Goal: Task Accomplishment & Management: Complete application form

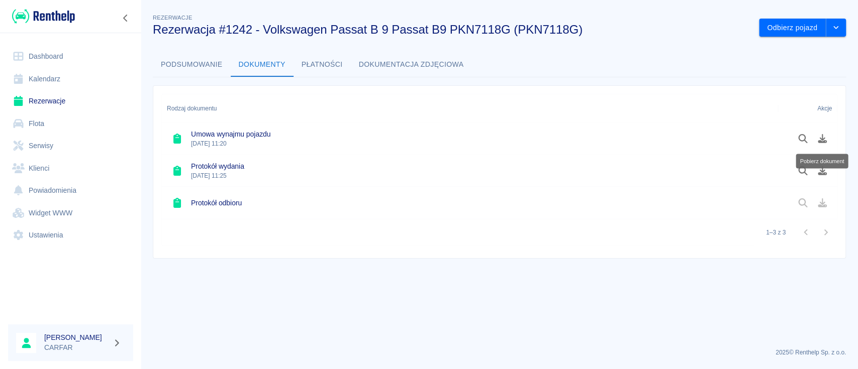
click at [54, 56] on link "Dashboard" at bounding box center [70, 56] width 125 height 23
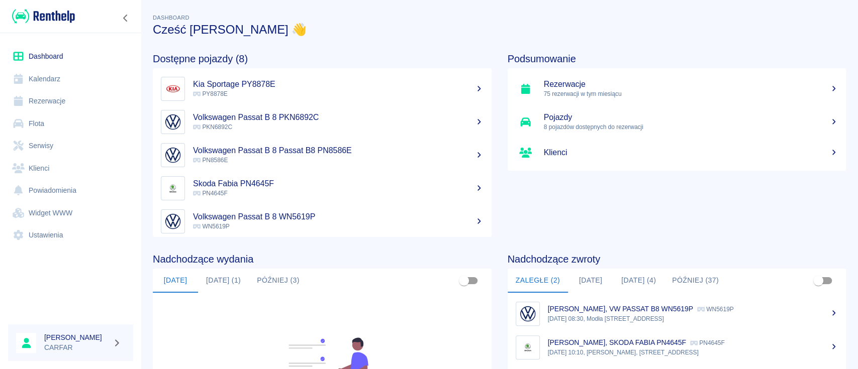
scroll to position [67, 0]
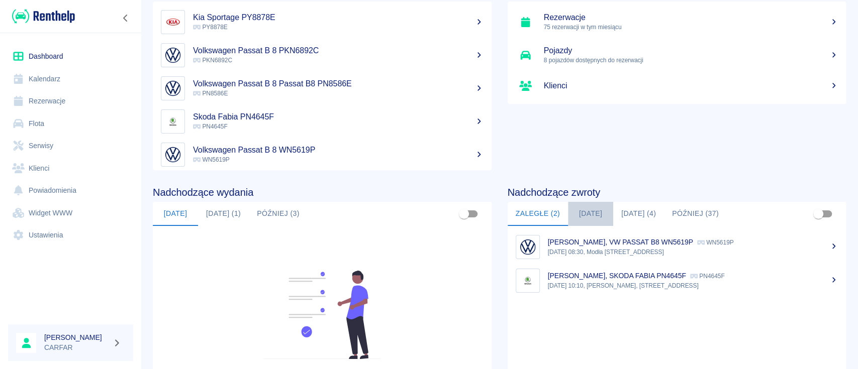
click at [585, 212] on button "[DATE]" at bounding box center [590, 214] width 45 height 24
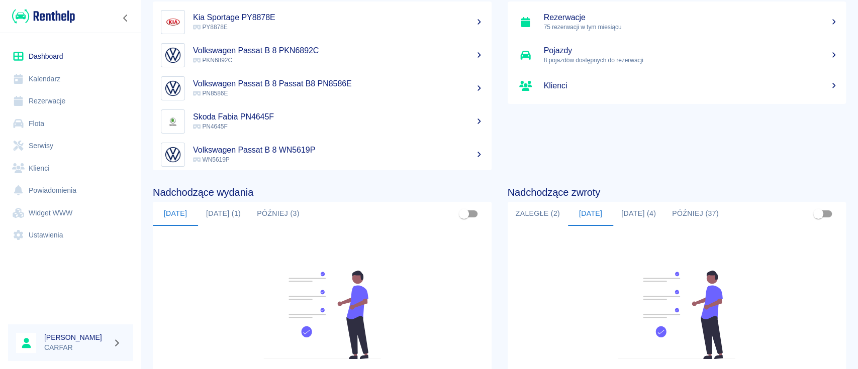
click at [648, 207] on button "[DATE] (4)" at bounding box center [638, 214] width 51 height 24
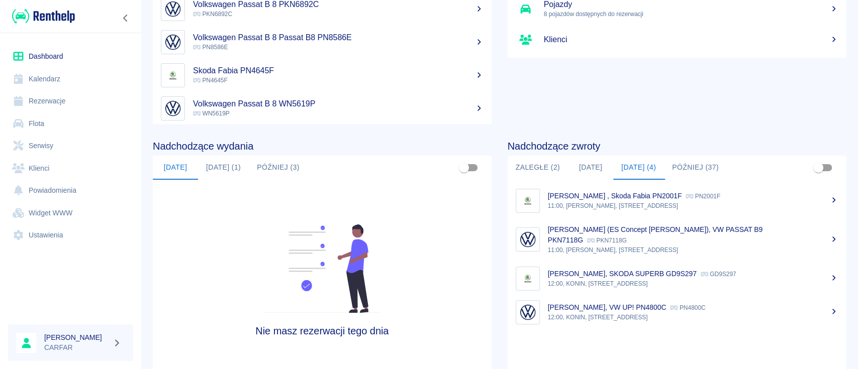
scroll to position [134, 0]
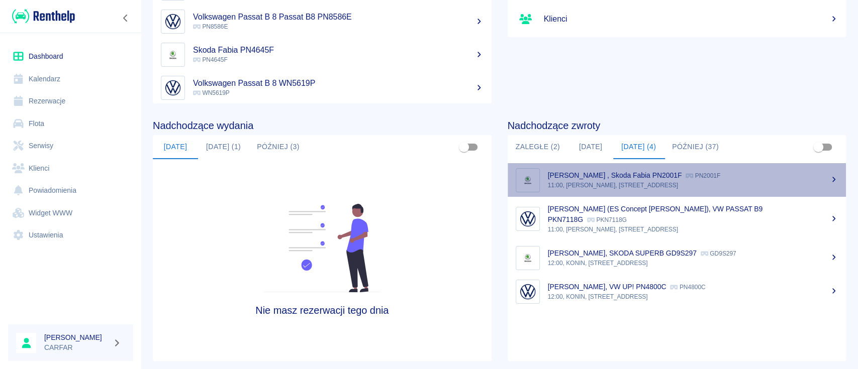
click at [829, 176] on icon at bounding box center [833, 179] width 9 height 7
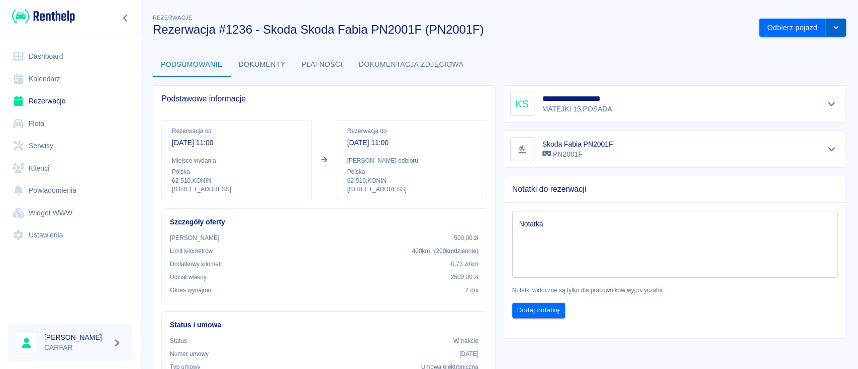
click at [825, 33] on button "drop-down" at bounding box center [835, 28] width 20 height 19
click at [795, 48] on li "Przedłuż rezerwację" at bounding box center [791, 49] width 79 height 17
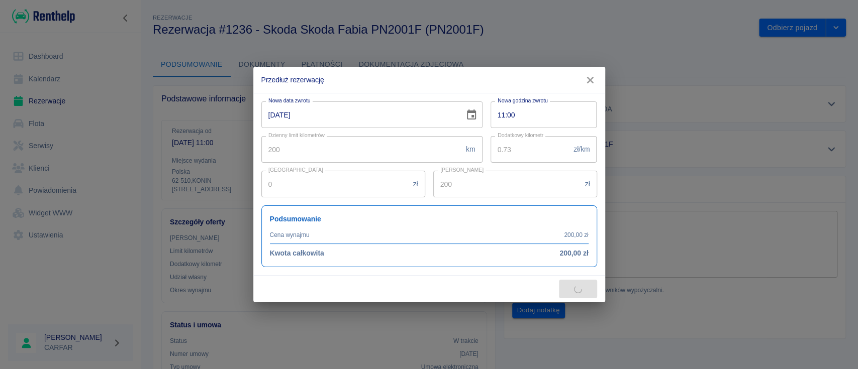
type input "250"
type input "240"
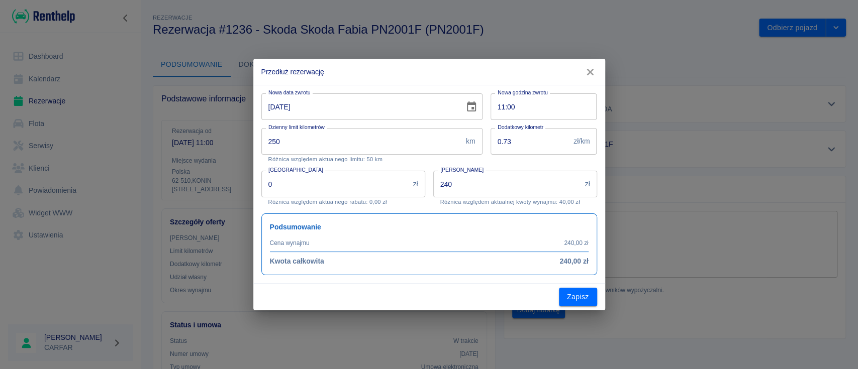
click at [270, 105] on input "[DATE]" at bounding box center [359, 106] width 196 height 27
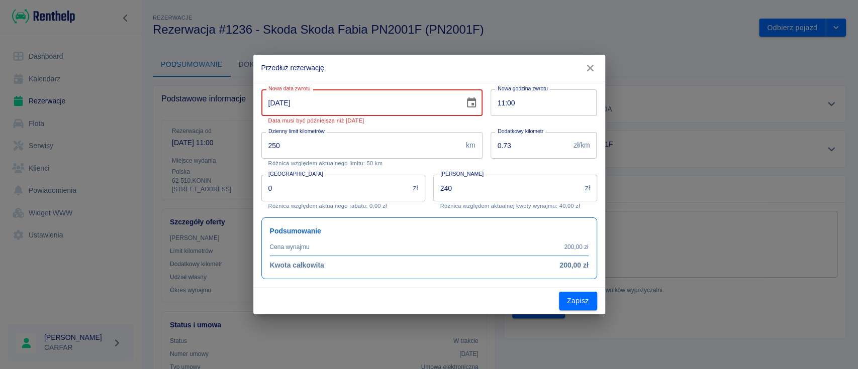
type input "[DATE]"
type input "360"
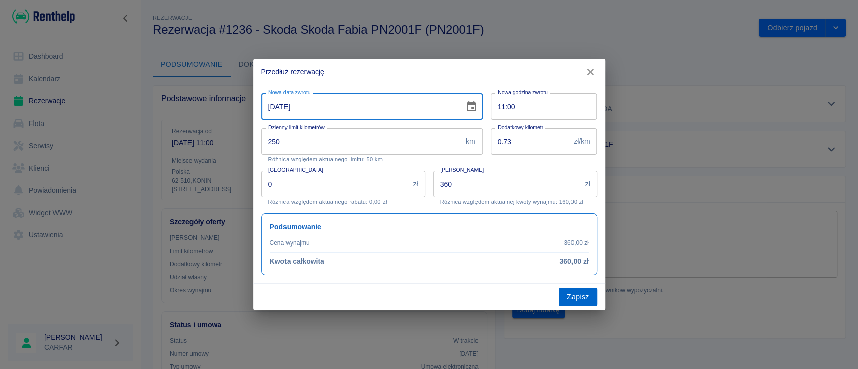
type input "[DATE]"
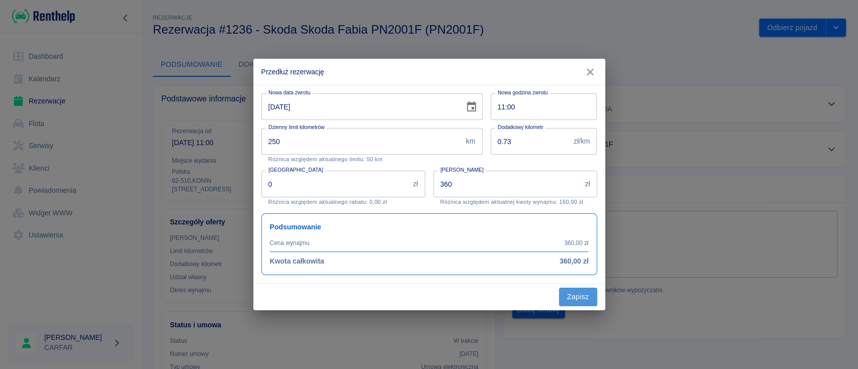
click at [582, 298] on button "Zapisz" at bounding box center [578, 297] width 38 height 19
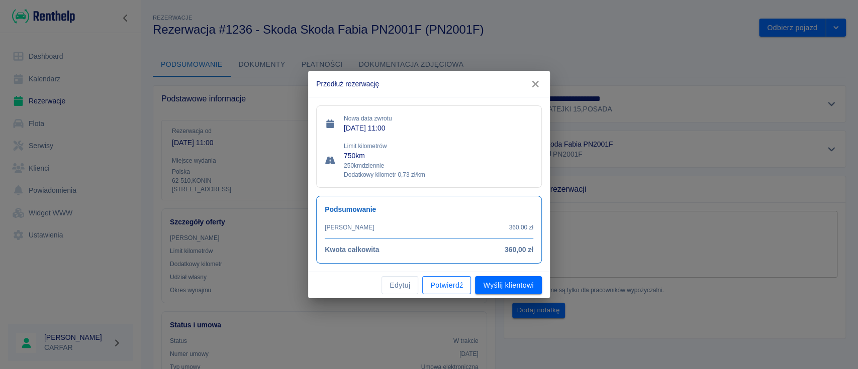
click at [446, 283] on button "Potwierdź" at bounding box center [446, 285] width 49 height 19
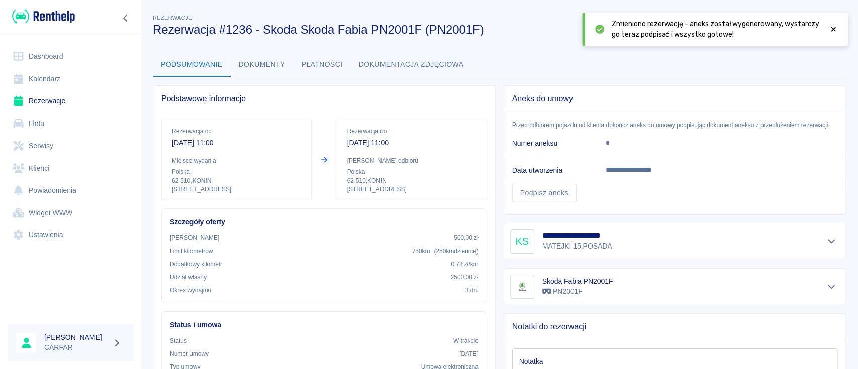
click at [832, 29] on icon at bounding box center [832, 29] width 9 height 7
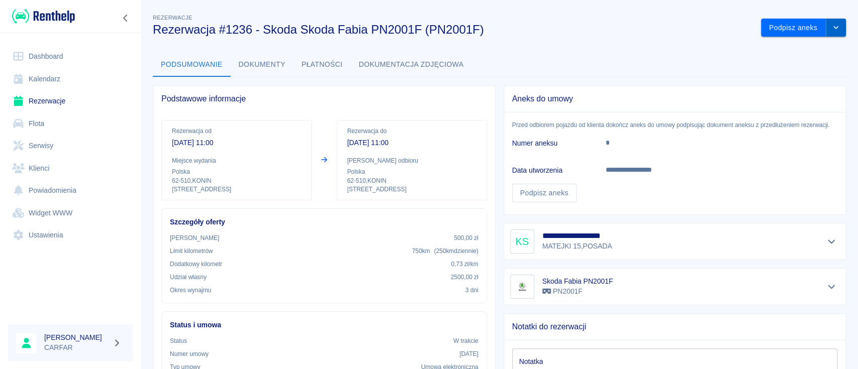
click at [831, 24] on icon "drop-down" at bounding box center [835, 27] width 8 height 7
click at [640, 53] on div "Podsumowanie Dokumenty Płatności Dokumentacja zdjęciowa" at bounding box center [499, 65] width 693 height 24
click at [49, 46] on link "Dashboard" at bounding box center [70, 56] width 125 height 23
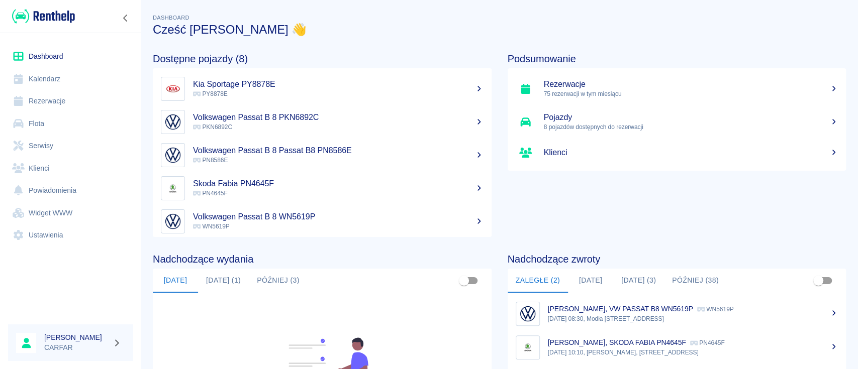
click at [625, 275] on button "[DATE] (3)" at bounding box center [638, 281] width 51 height 24
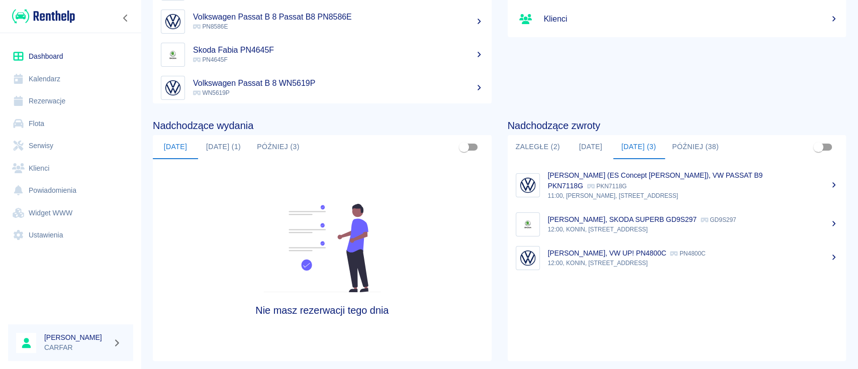
scroll to position [154, 0]
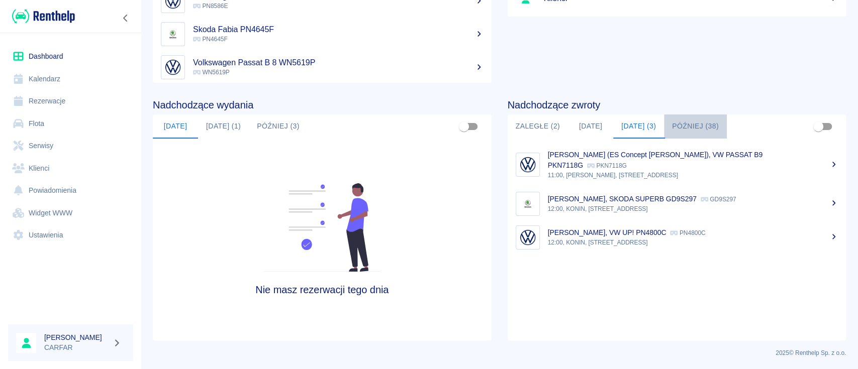
click at [687, 119] on button "Później (38)" at bounding box center [695, 127] width 63 height 24
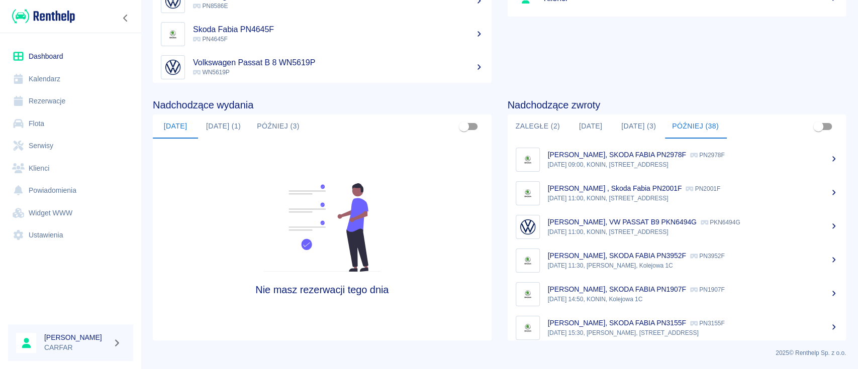
click at [539, 129] on button "Zaległe (2)" at bounding box center [537, 127] width 60 height 24
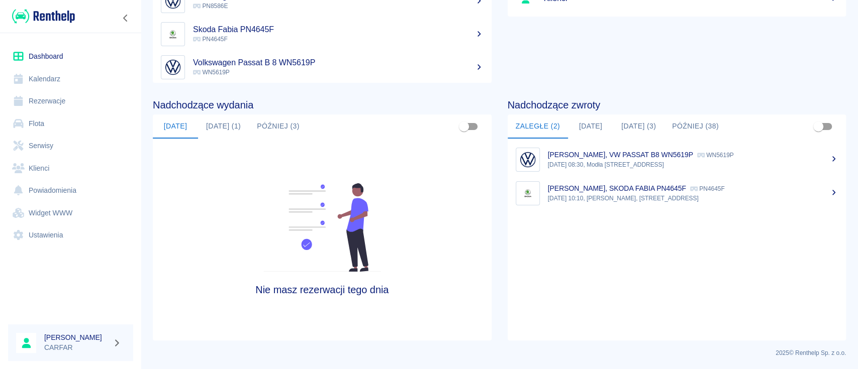
scroll to position [0, 0]
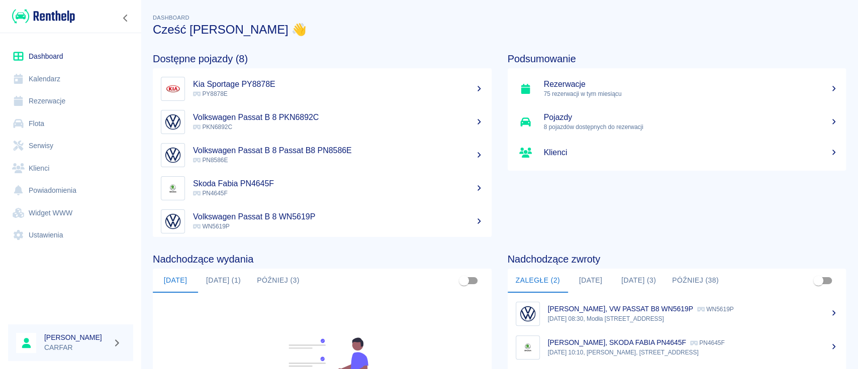
click at [48, 53] on link "Dashboard" at bounding box center [70, 56] width 125 height 23
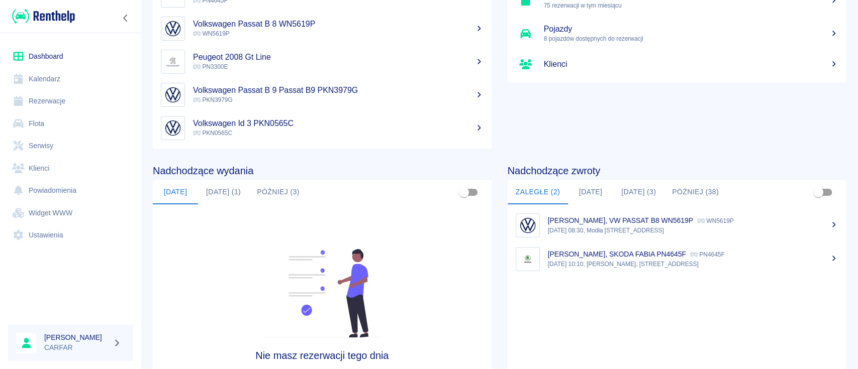
scroll to position [134, 0]
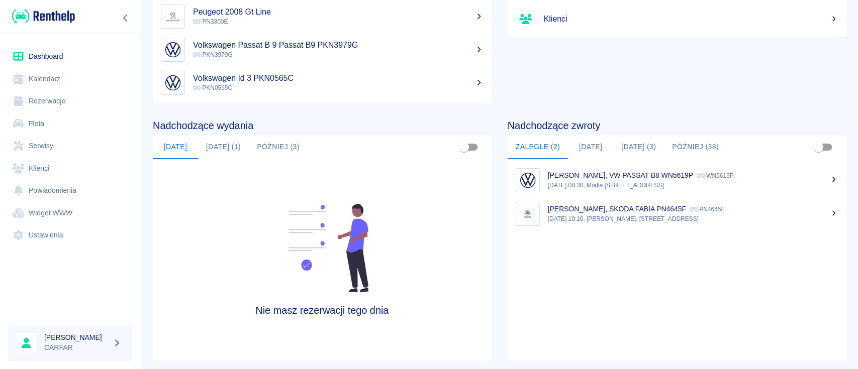
click at [592, 148] on button "[DATE]" at bounding box center [590, 147] width 45 height 24
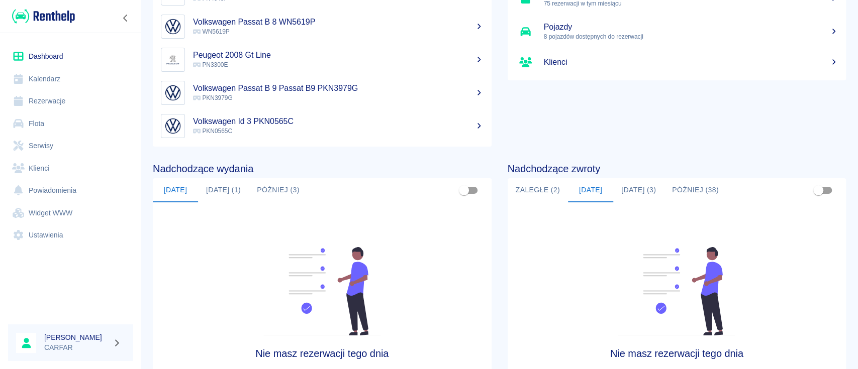
scroll to position [0, 0]
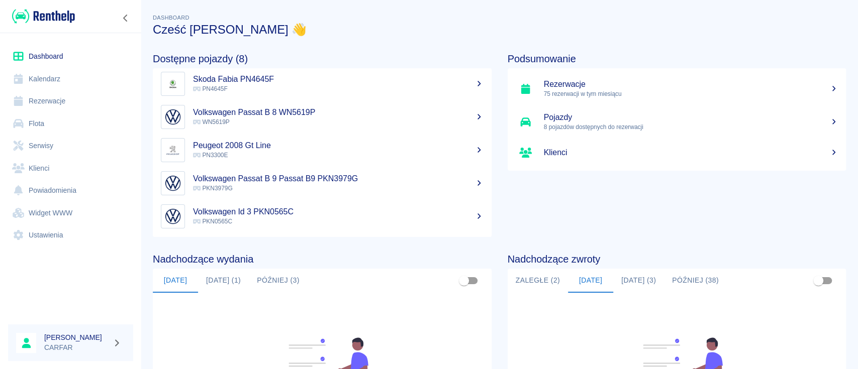
click at [73, 57] on link "Dashboard" at bounding box center [70, 56] width 125 height 23
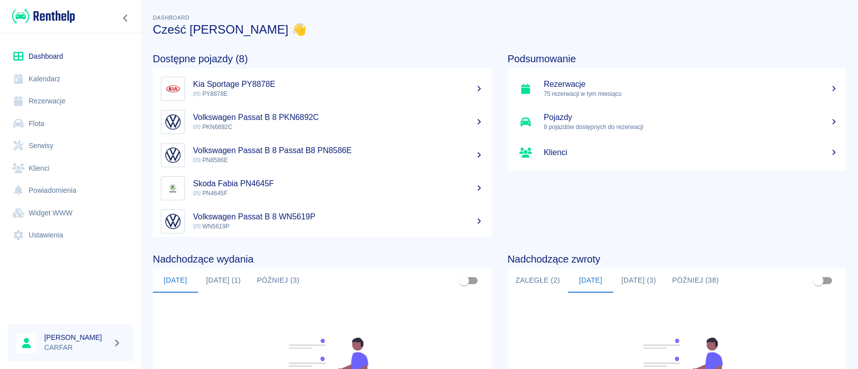
click at [58, 98] on link "Rezerwacje" at bounding box center [70, 101] width 125 height 23
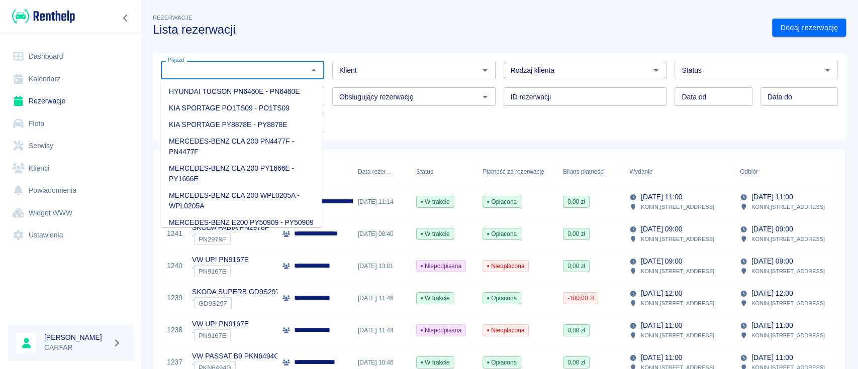
click at [243, 64] on input "Pojazd" at bounding box center [234, 70] width 141 height 13
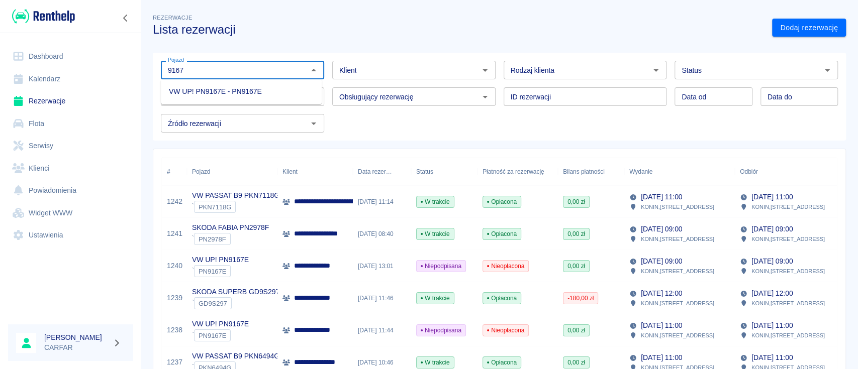
click at [244, 93] on li "VW UP! PN9167E - PN9167E" at bounding box center [241, 91] width 161 height 17
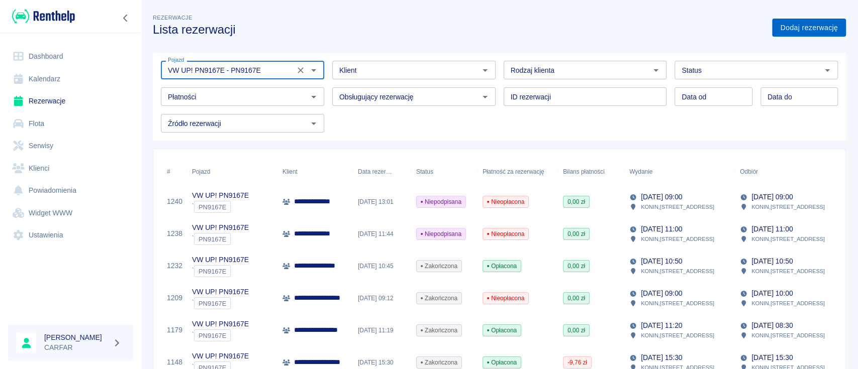
type input "VW UP! PN9167E - PN9167E"
click at [805, 34] on link "Dodaj rezerwację" at bounding box center [809, 28] width 74 height 19
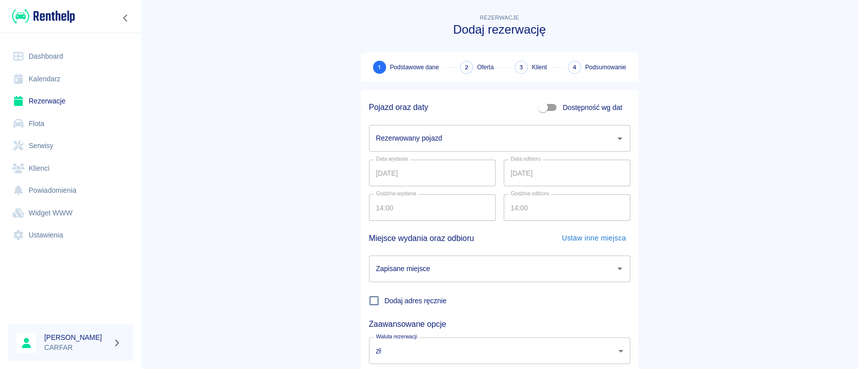
click at [452, 141] on input "Rezerwowany pojazd" at bounding box center [491, 139] width 237 height 18
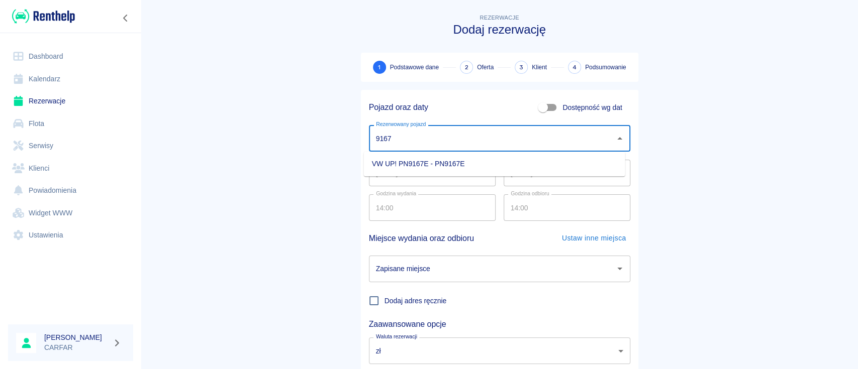
click at [428, 165] on li "VW UP! PN9167E - PN9167E" at bounding box center [494, 164] width 261 height 17
type input "VW UP! PN9167E - PN9167E"
click at [508, 174] on input "[DATE]" at bounding box center [566, 173] width 127 height 27
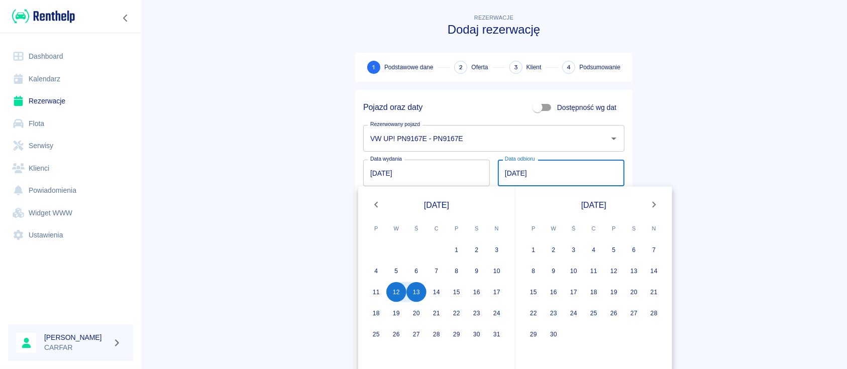
click at [687, 149] on main "Rezerwacje Dodaj rezerwację 1 Podstawowe dane 2 Oferta 3 Klient 4 Podsumowanie …" at bounding box center [494, 209] width 706 height 395
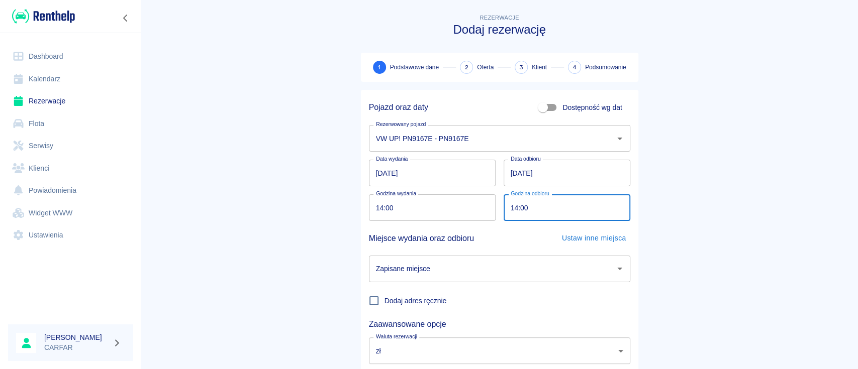
drag, startPoint x: 539, startPoint y: 211, endPoint x: 438, endPoint y: 212, distance: 101.0
click at [438, 212] on div "Pojazd oraz daty Dostępność wg dat Rezerwowany pojazd VW UP! PN9167E - PN9167E …" at bounding box center [495, 244] width 269 height 309
click at [509, 208] on input "14:00" at bounding box center [563, 207] width 120 height 27
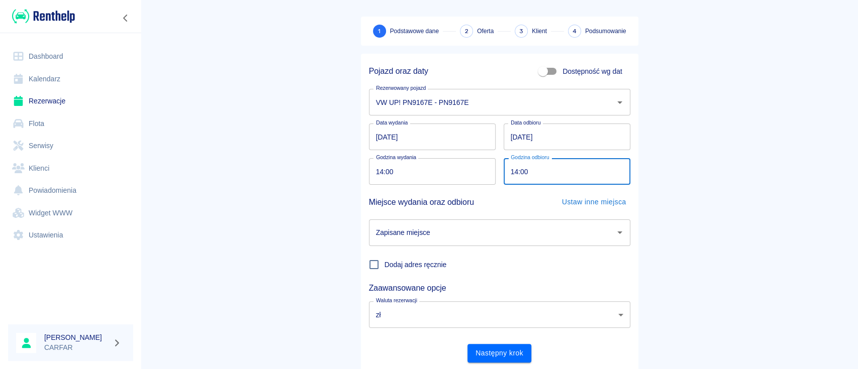
scroll to position [66, 0]
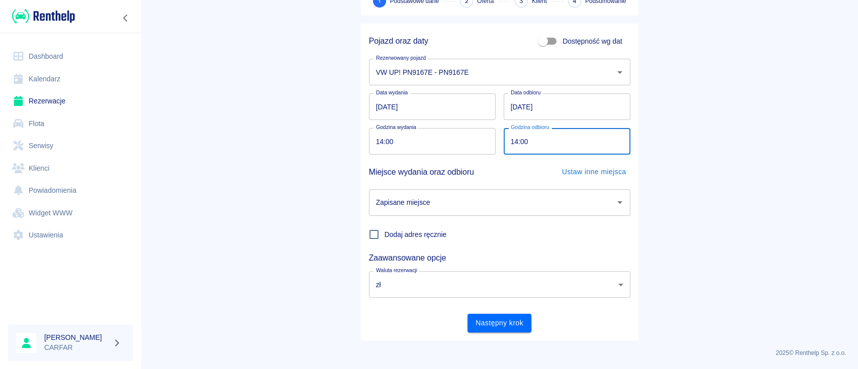
click at [478, 191] on div "Zapisane miejsce" at bounding box center [499, 202] width 261 height 27
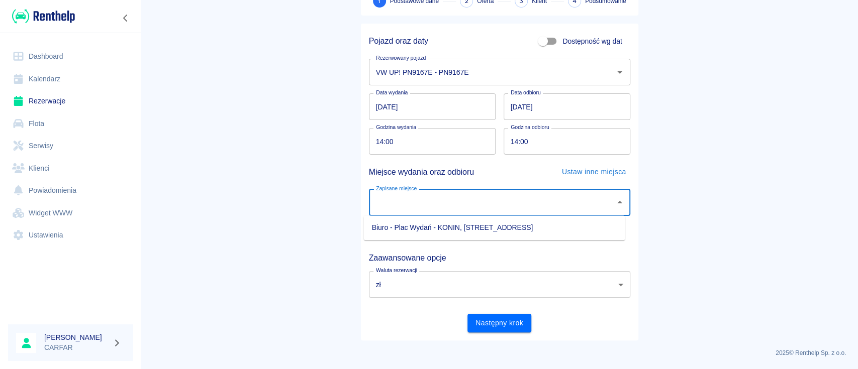
click at [448, 233] on li "Biuro - Plac Wydań - KONIN, [STREET_ADDRESS]" at bounding box center [494, 228] width 261 height 17
type input "Biuro - Plac Wydań - KONIN, [STREET_ADDRESS]"
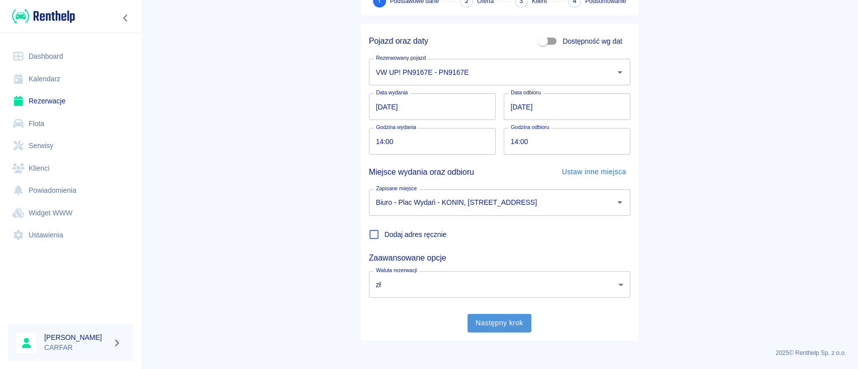
click at [497, 322] on button "Następny krok" at bounding box center [499, 323] width 64 height 19
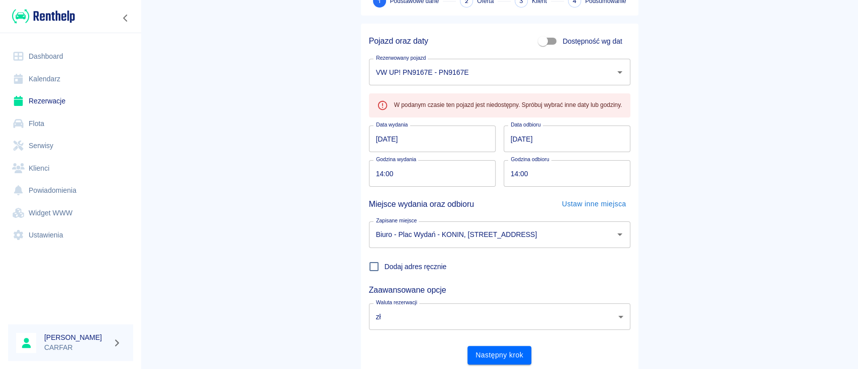
click at [45, 54] on link "Dashboard" at bounding box center [70, 56] width 125 height 23
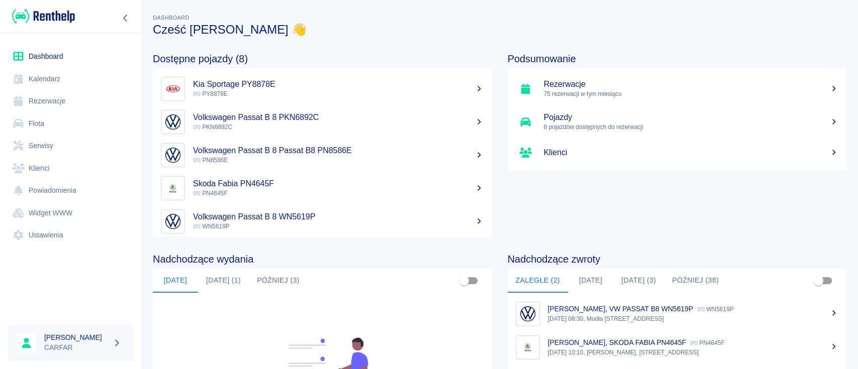
click at [59, 98] on link "Rezerwacje" at bounding box center [70, 101] width 125 height 23
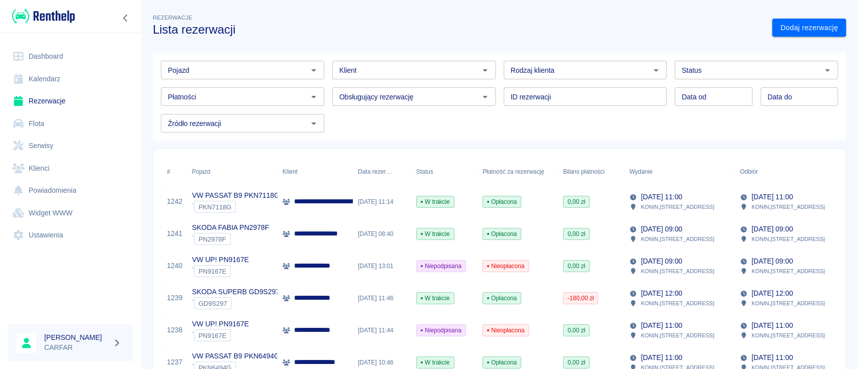
click at [237, 71] on input "Pojazd" at bounding box center [234, 70] width 141 height 13
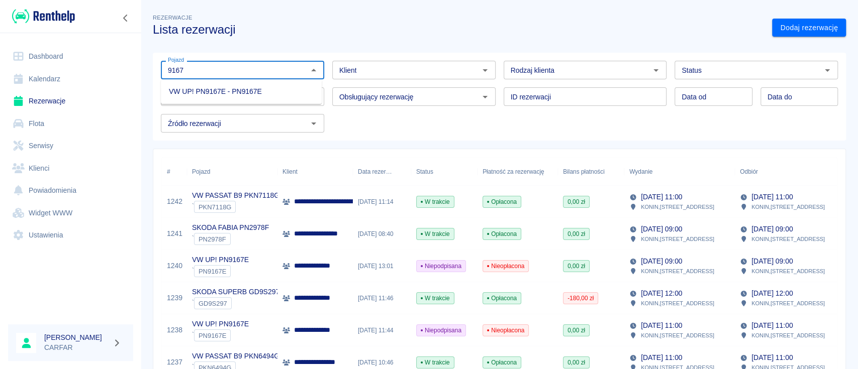
click at [243, 89] on li "VW UP! PN9167E - PN9167E" at bounding box center [241, 91] width 161 height 17
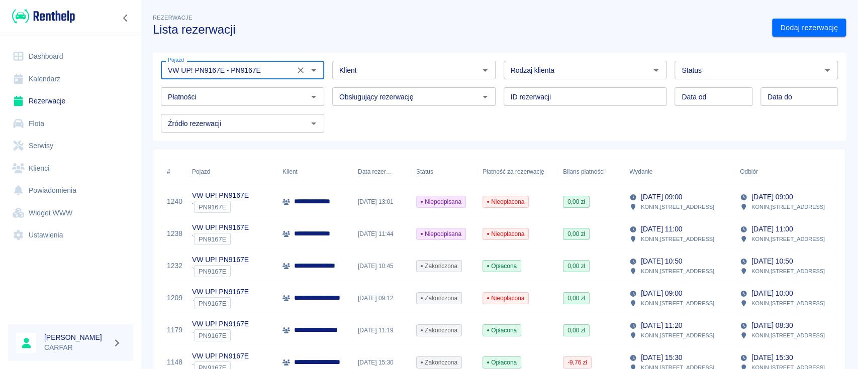
type input "VW UP! PN9167E - PN9167E"
click at [333, 232] on p "**********" at bounding box center [325, 234] width 62 height 11
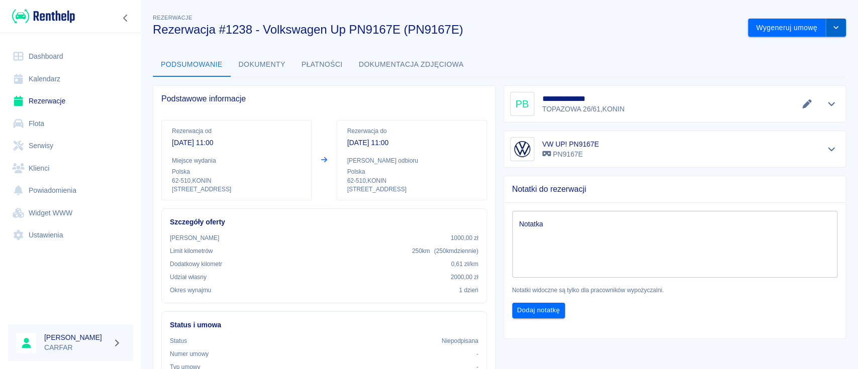
click at [825, 30] on button "drop-down" at bounding box center [835, 28] width 20 height 19
click at [791, 81] on li "Anuluj rezerwację" at bounding box center [785, 82] width 81 height 17
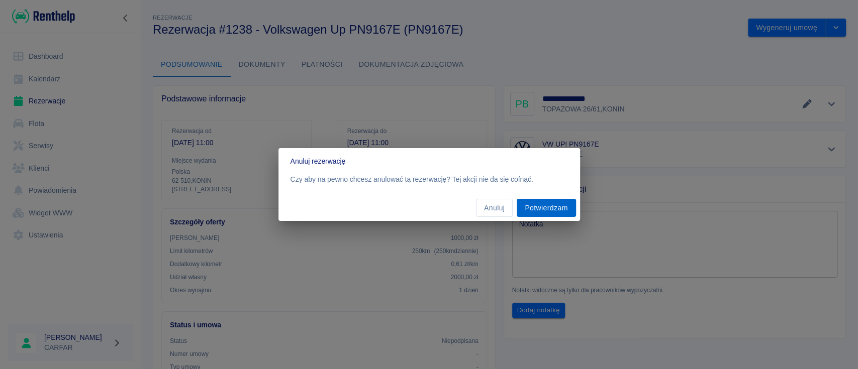
click at [539, 207] on button "Potwierdzam" at bounding box center [545, 208] width 59 height 19
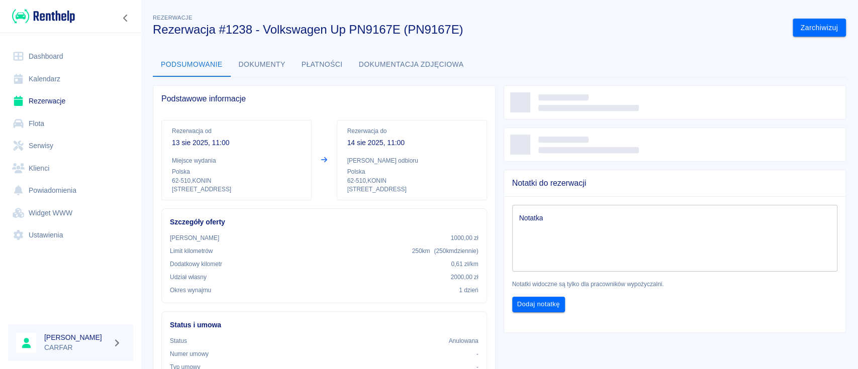
click at [56, 55] on link "Dashboard" at bounding box center [70, 56] width 125 height 23
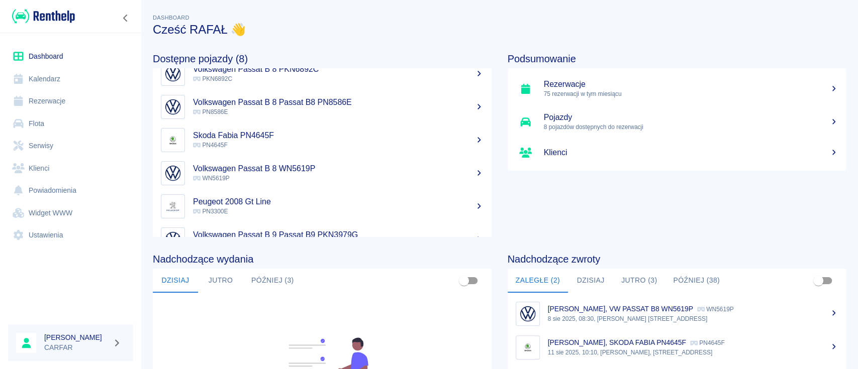
scroll to position [104, 0]
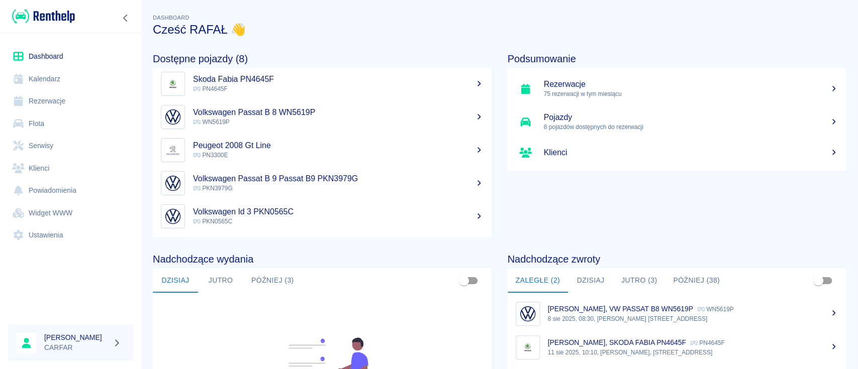
click at [66, 103] on link "Rezerwacje" at bounding box center [70, 101] width 125 height 23
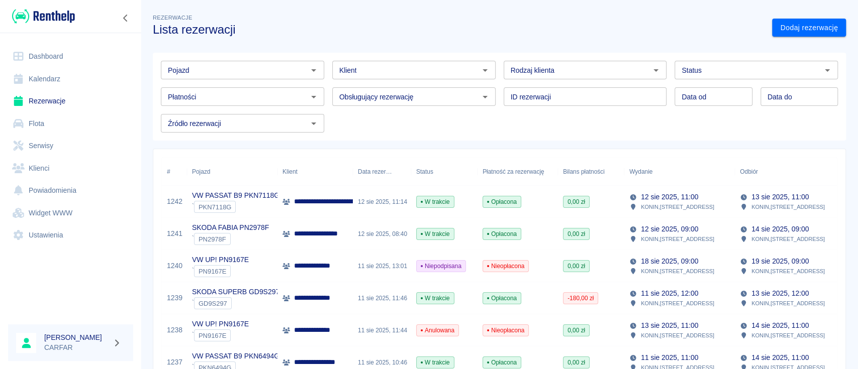
click at [213, 71] on input "Pojazd" at bounding box center [234, 70] width 141 height 13
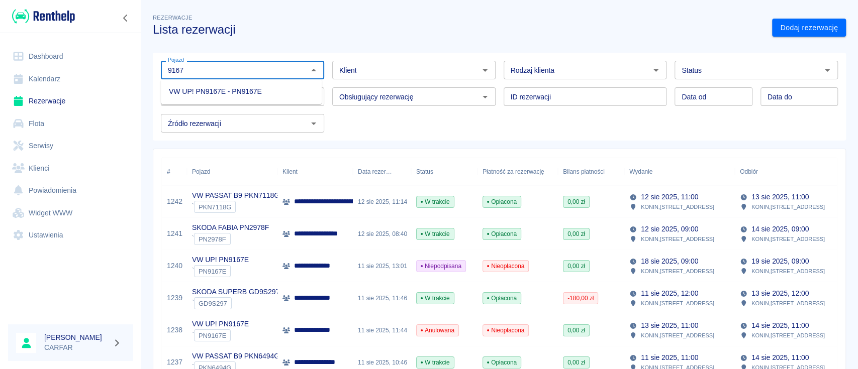
click at [218, 90] on li "VW UP! PN9167E - PN9167E" at bounding box center [241, 91] width 161 height 17
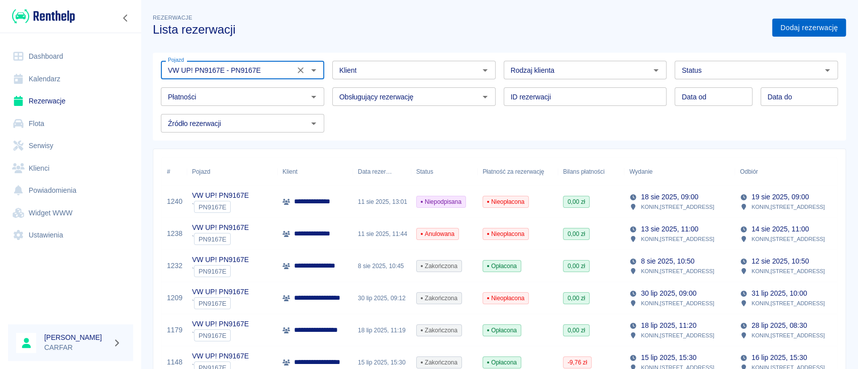
type input "VW UP! PN9167E - PN9167E"
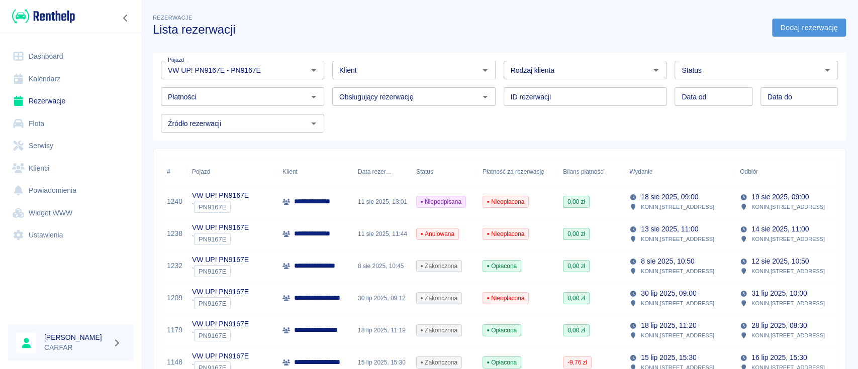
click at [795, 19] on link "Dodaj rezerwację" at bounding box center [809, 28] width 74 height 19
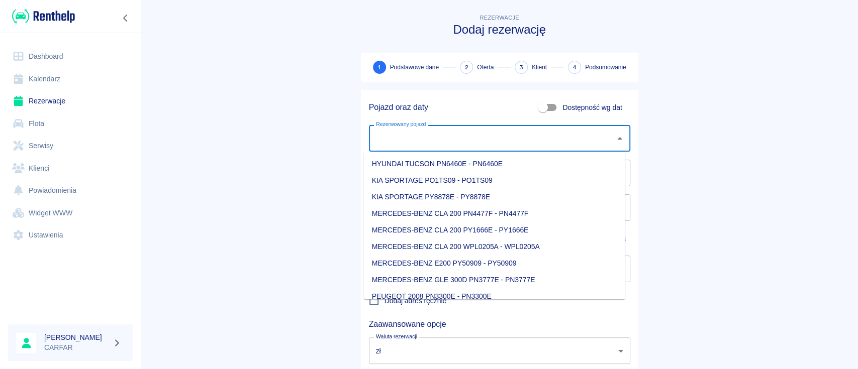
click at [433, 131] on input "Rezerwowany pojazd" at bounding box center [491, 139] width 237 height 18
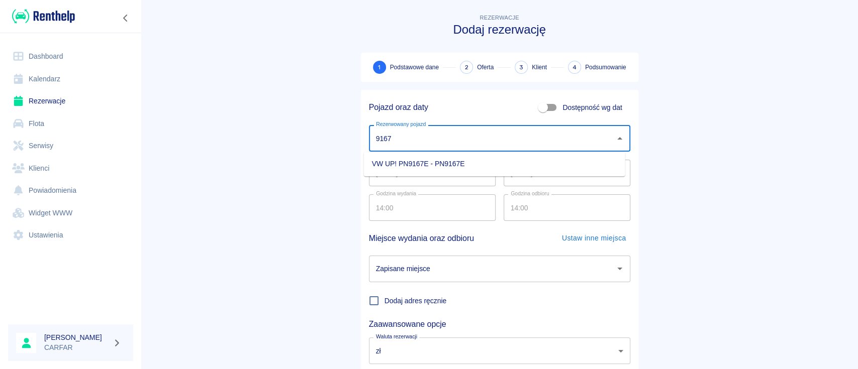
click at [433, 163] on li "VW UP! PN9167E - PN9167E" at bounding box center [494, 164] width 261 height 17
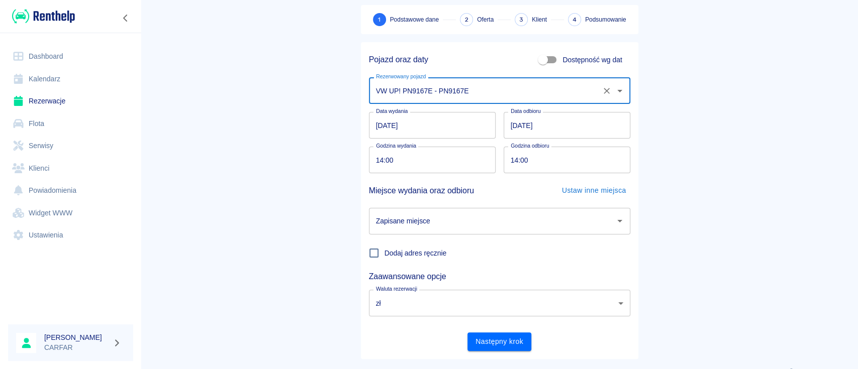
scroll to position [66, 0]
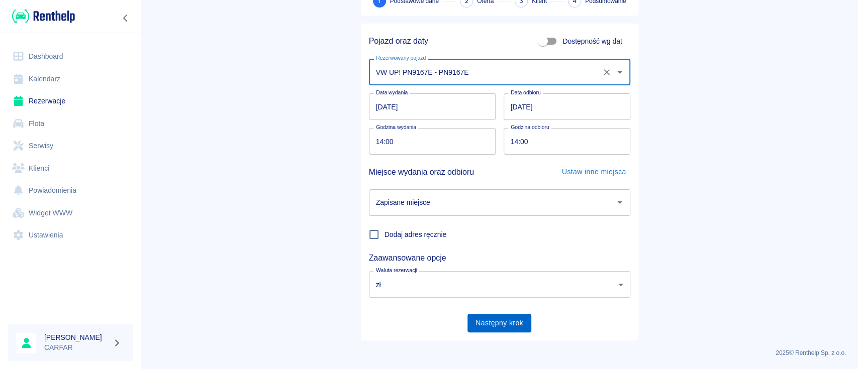
type input "VW UP! PN9167E - PN9167E"
click at [499, 324] on button "Następny krok" at bounding box center [499, 323] width 64 height 19
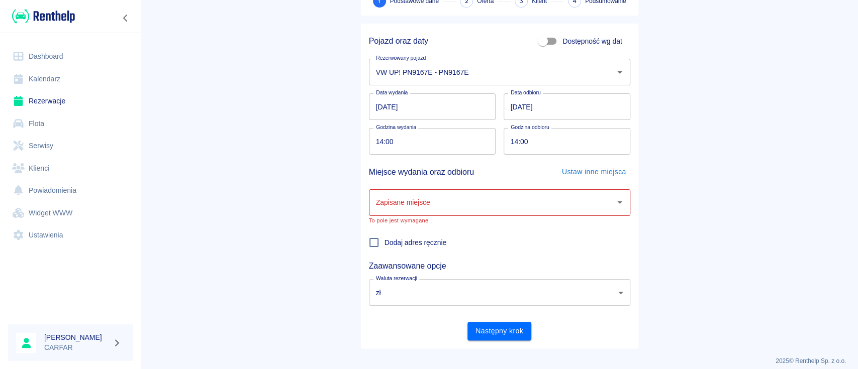
click at [478, 202] on input "Zapisane miejsce" at bounding box center [491, 203] width 237 height 18
click at [454, 223] on li "Biuro - Plac Wydań - KONIN, [STREET_ADDRESS]" at bounding box center [494, 228] width 261 height 17
type input "Biuro - Plac Wydań - KONIN, [STREET_ADDRESS]"
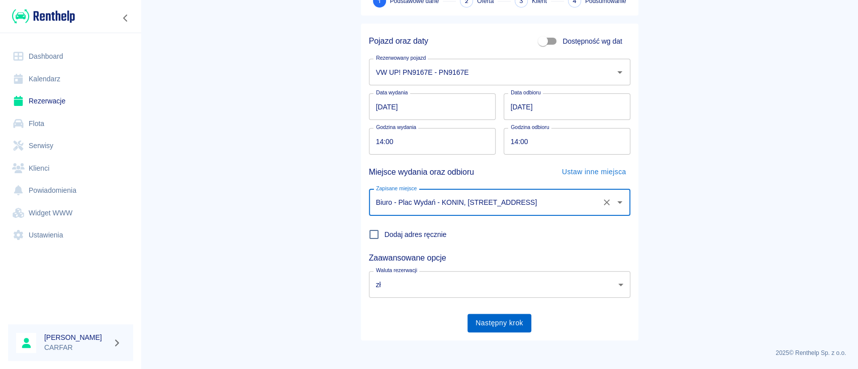
click at [486, 323] on button "Następny krok" at bounding box center [499, 323] width 64 height 19
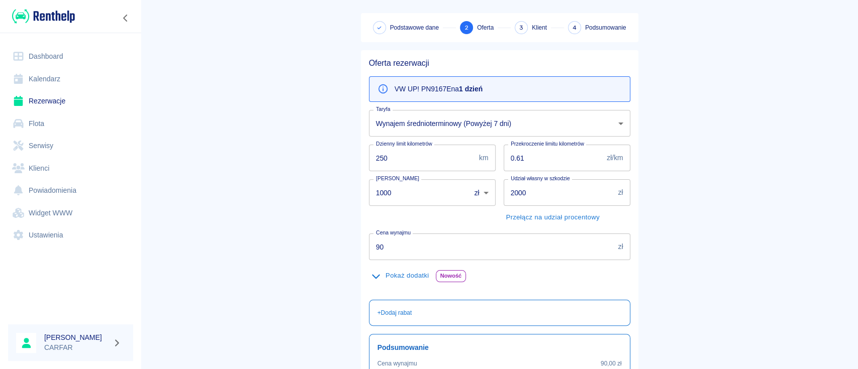
scroll to position [67, 0]
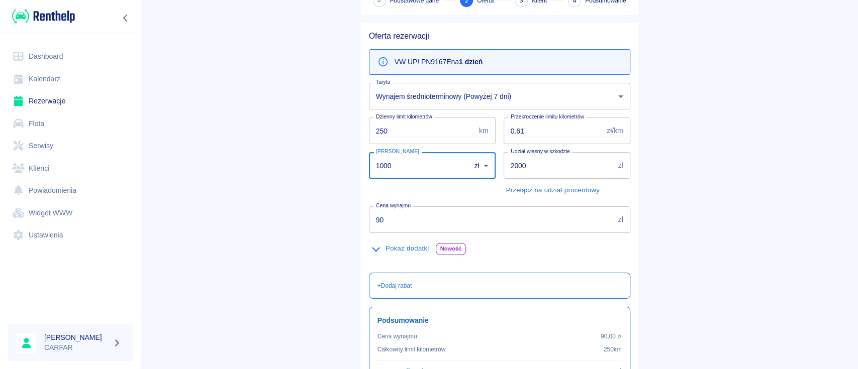
drag, startPoint x: 387, startPoint y: 165, endPoint x: 305, endPoint y: 167, distance: 81.4
click at [308, 167] on main "Rezerwacje Dodaj rezerwację Podstawowe dane 2 Oferta 3 Klient 4 Podsumowanie Of…" at bounding box center [499, 194] width 717 height 498
type input "2000"
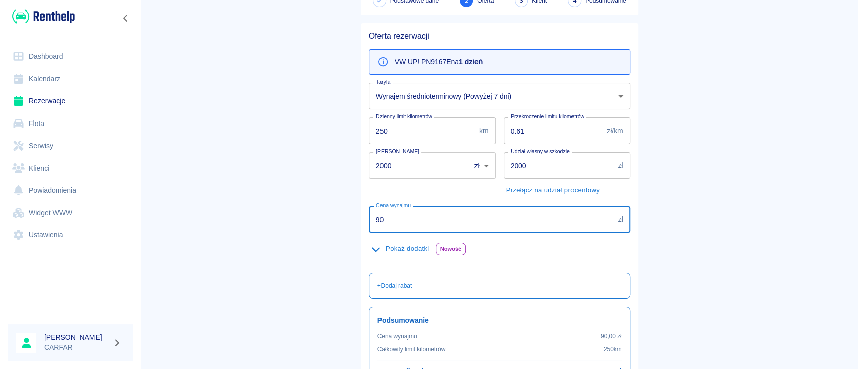
drag, startPoint x: 372, startPoint y: 222, endPoint x: 305, endPoint y: 222, distance: 66.8
click at [306, 222] on main "Rezerwacje Dodaj rezerwację Podstawowe dane 2 Oferta 3 Klient 4 Podsumowanie Of…" at bounding box center [499, 194] width 717 height 498
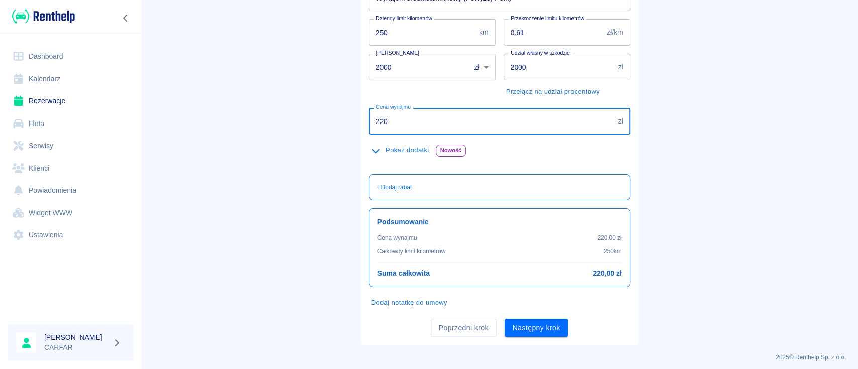
scroll to position [170, 0]
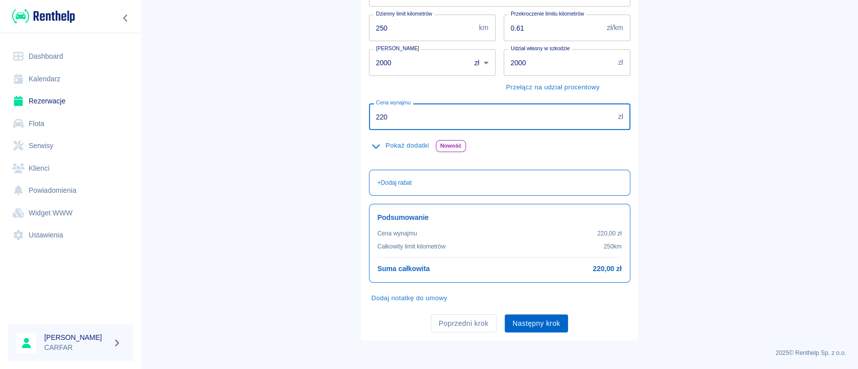
type input "220"
click at [528, 324] on button "Następny krok" at bounding box center [536, 323] width 64 height 19
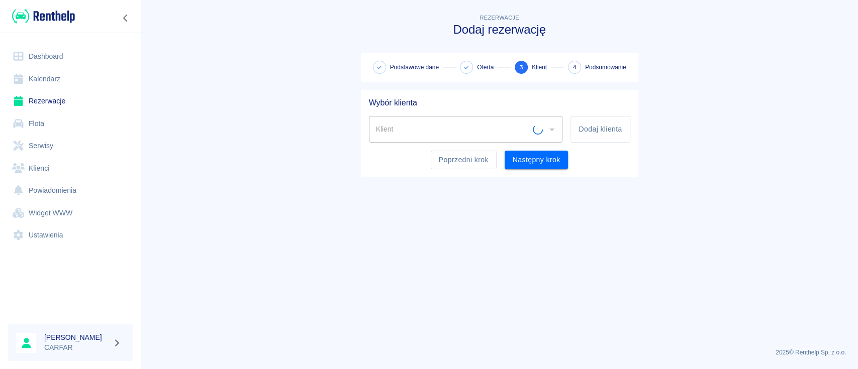
scroll to position [0, 0]
click at [600, 126] on button "Dodaj klienta" at bounding box center [599, 129] width 59 height 27
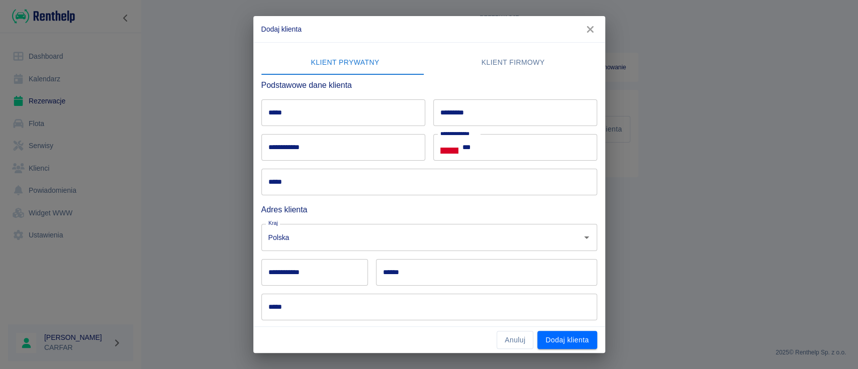
click at [335, 115] on input "*****" at bounding box center [343, 112] width 164 height 27
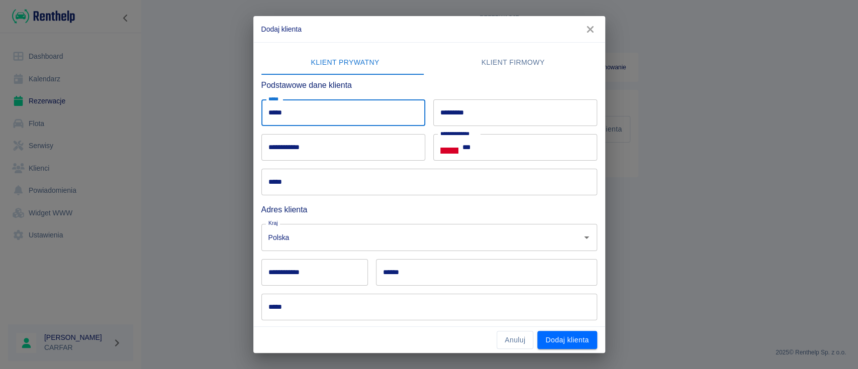
type input "*****"
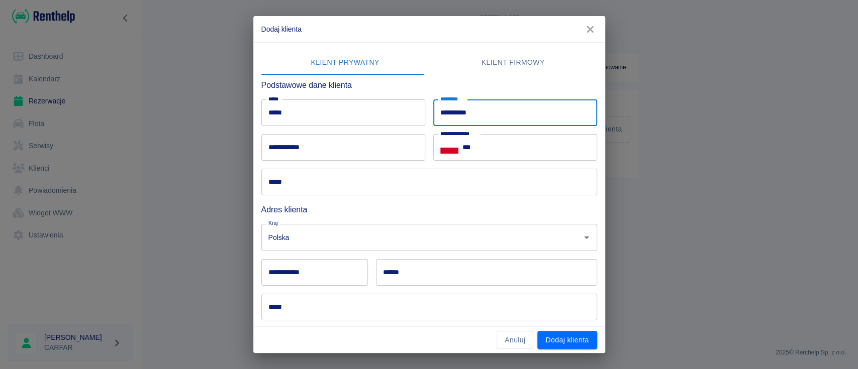
type input "*********"
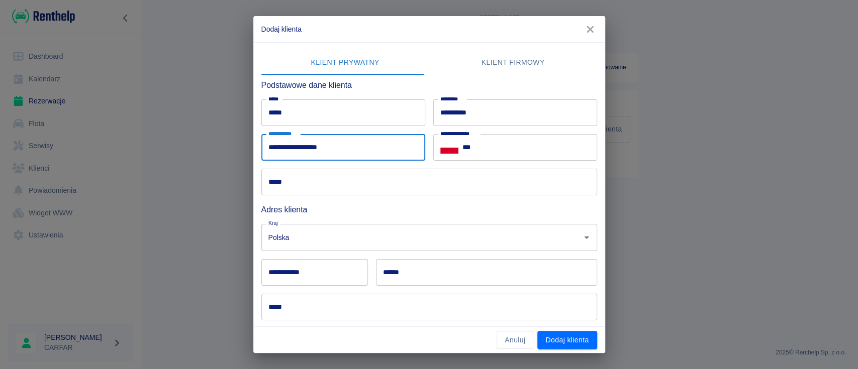
type input "**********"
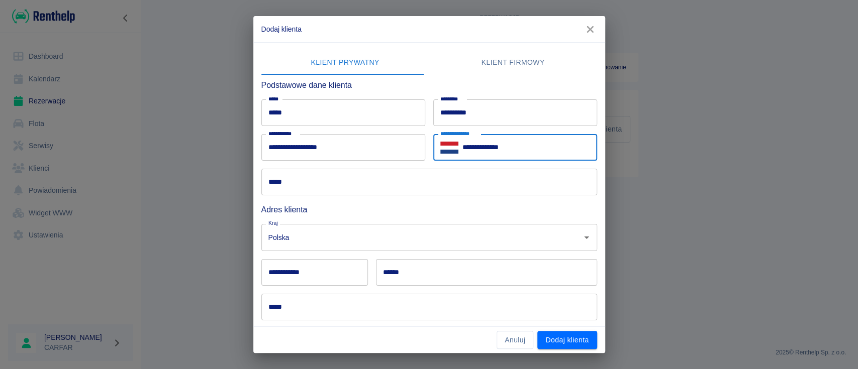
type input "**********"
click at [380, 173] on input "*****" at bounding box center [429, 182] width 336 height 27
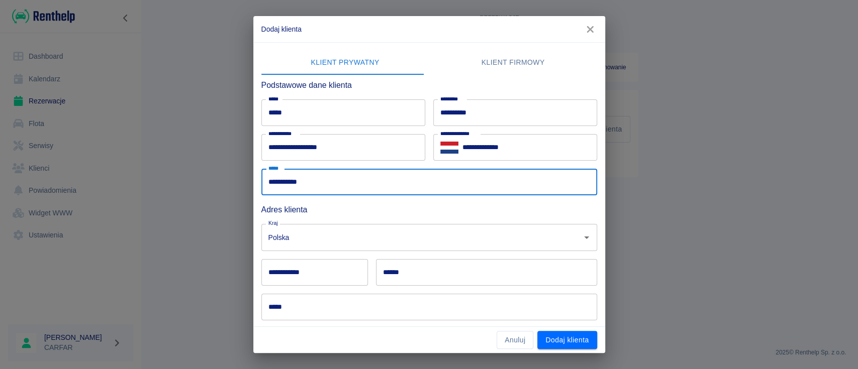
type input "**********"
drag, startPoint x: 295, startPoint y: 273, endPoint x: 303, endPoint y: 268, distance: 8.8
click at [295, 273] on input "**********" at bounding box center [314, 272] width 106 height 27
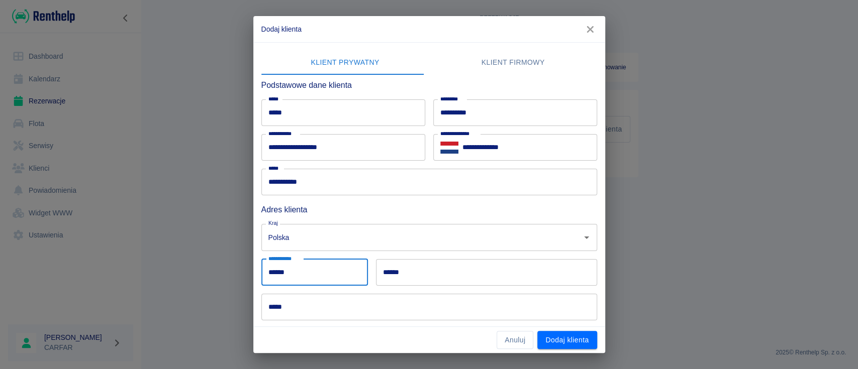
type input "******"
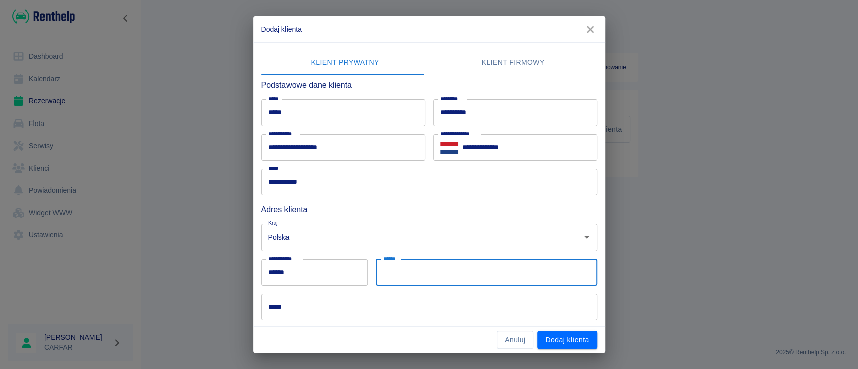
click at [308, 268] on input "******" at bounding box center [314, 272] width 106 height 27
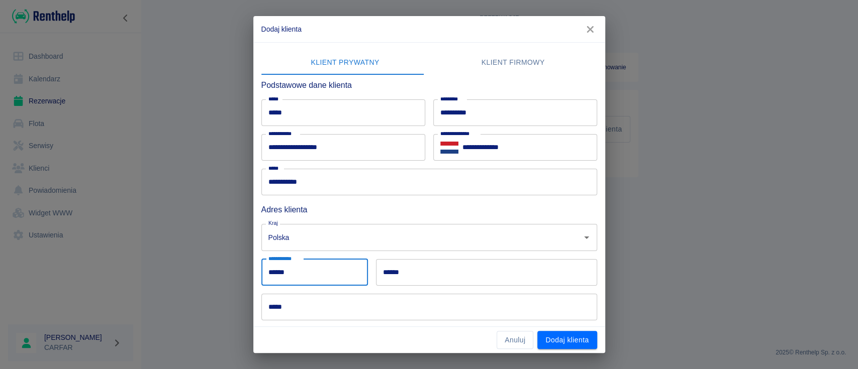
click at [308, 268] on input "******" at bounding box center [314, 272] width 106 height 27
type input "******"
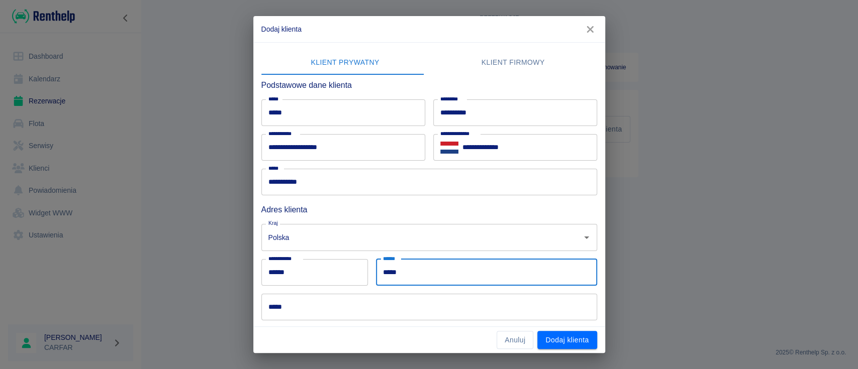
type input "*****"
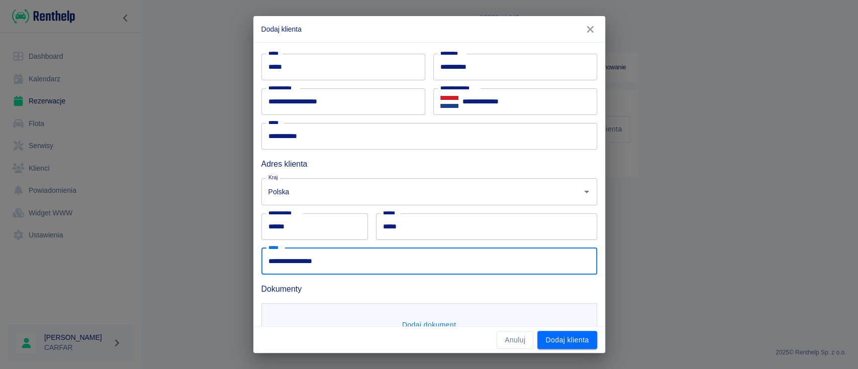
scroll to position [83, 0]
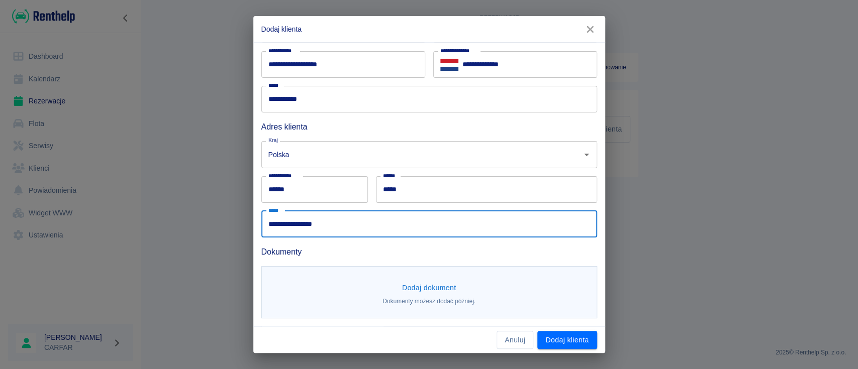
type input "**********"
click at [400, 288] on button "Dodaj dokument" at bounding box center [429, 288] width 62 height 19
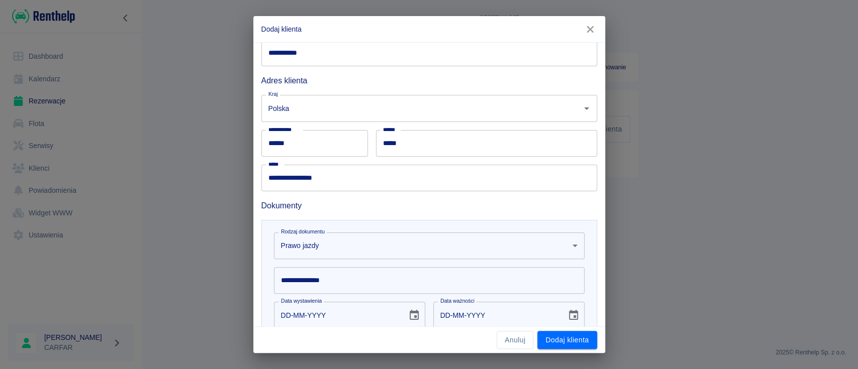
scroll to position [150, 0]
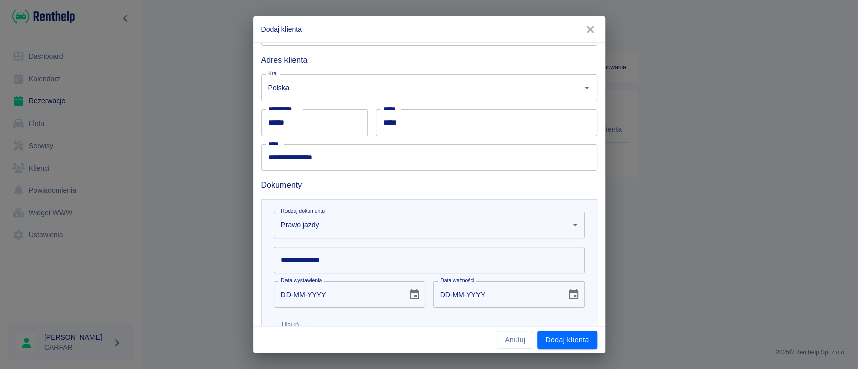
click at [366, 255] on input "**********" at bounding box center [429, 260] width 310 height 27
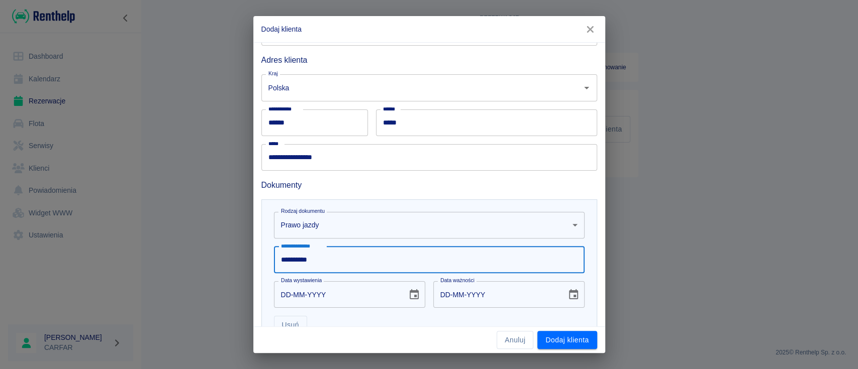
type input "**********"
click at [410, 296] on icon "Choose date" at bounding box center [413, 294] width 9 height 10
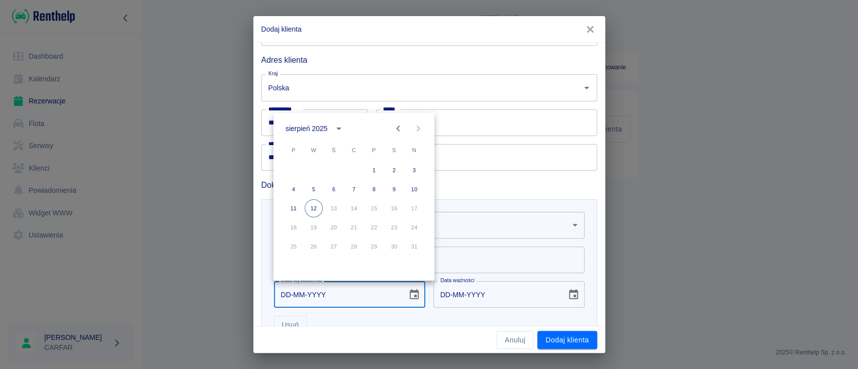
click at [336, 125] on icon "calendar view is open, switch to year view" at bounding box center [339, 129] width 12 height 12
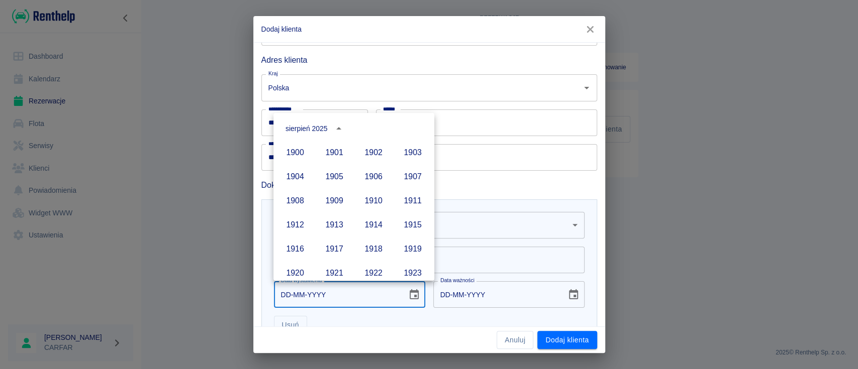
scroll to position [689, 0]
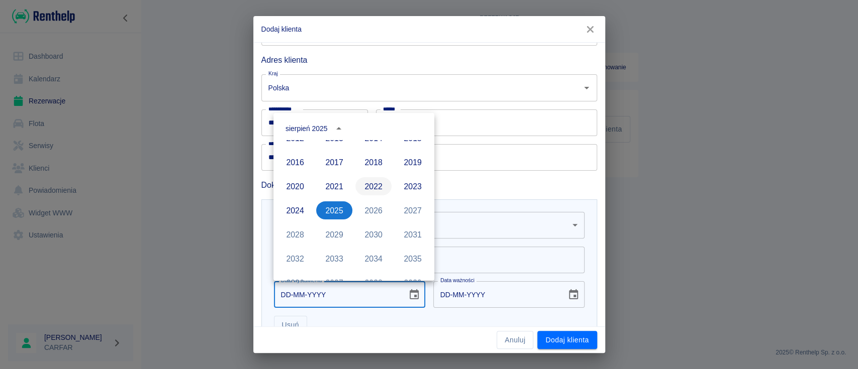
click at [374, 185] on button "2022" at bounding box center [373, 186] width 36 height 18
type input "12-08-2022"
type input "12-08-2032"
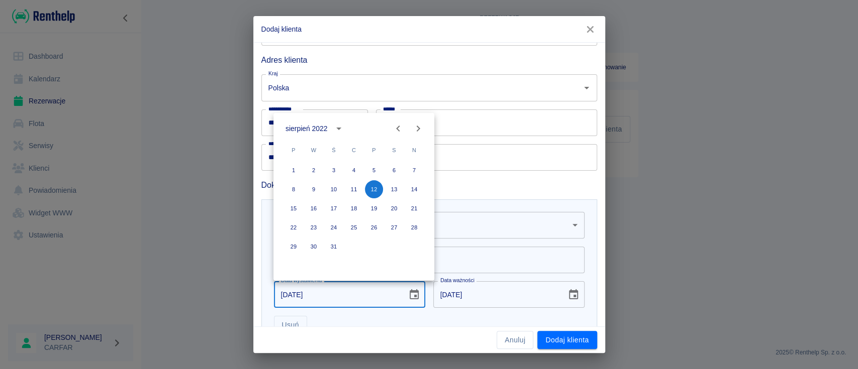
click at [396, 131] on icon "Previous month" at bounding box center [398, 129] width 12 height 12
click at [396, 130] on icon "Previous month" at bounding box center [398, 129] width 12 height 12
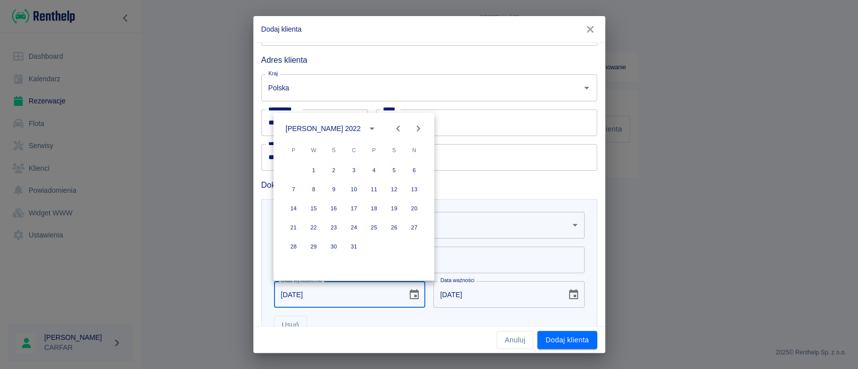
click at [396, 130] on icon "Previous month" at bounding box center [398, 129] width 12 height 12
click at [354, 247] on button "27" at bounding box center [354, 247] width 18 height 18
type input "27-01-2022"
type input "27-01-2032"
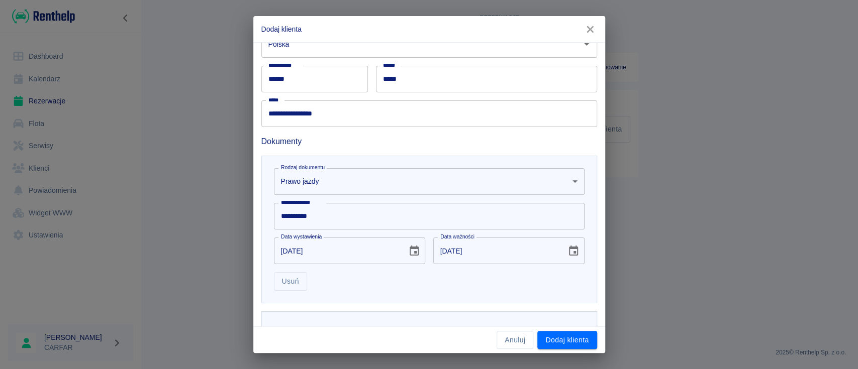
scroll to position [229, 0]
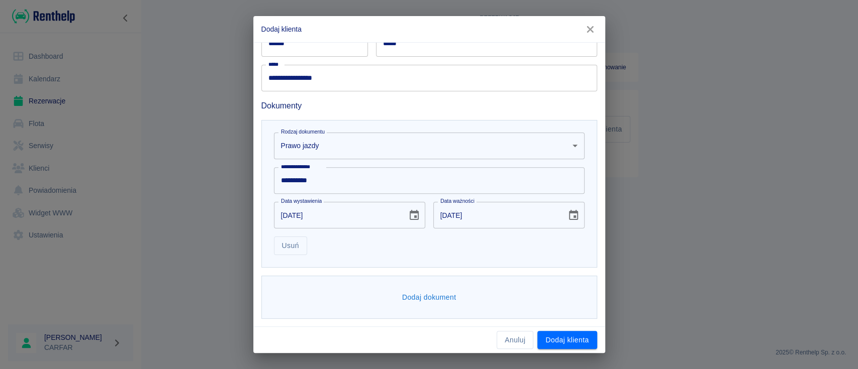
click at [430, 297] on button "Dodaj dokument" at bounding box center [429, 297] width 62 height 19
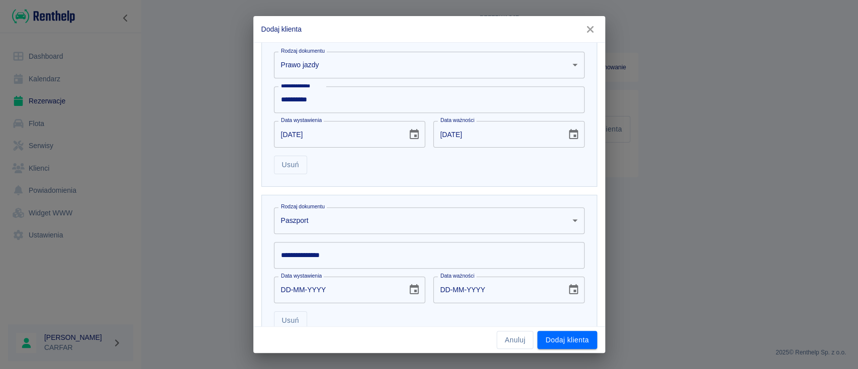
scroll to position [385, 0]
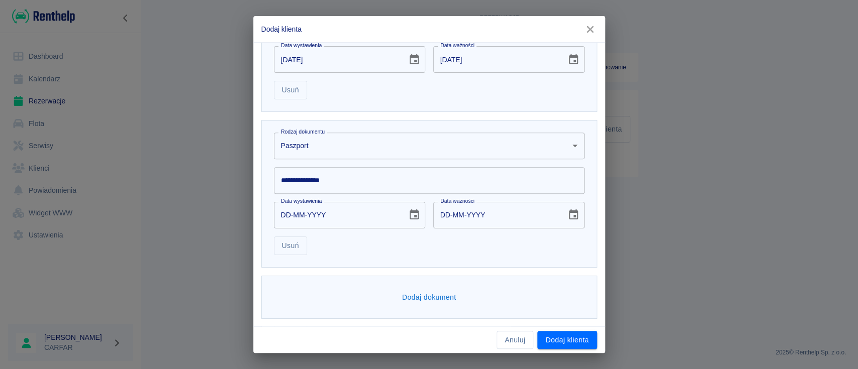
click at [331, 180] on input "**********" at bounding box center [429, 180] width 310 height 27
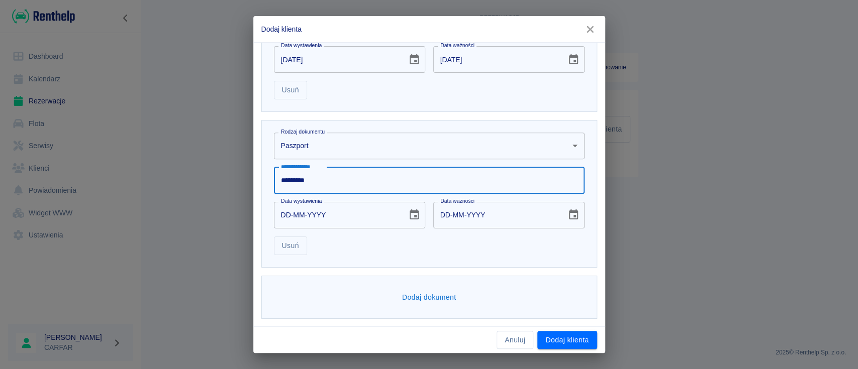
type input "*********"
click at [408, 217] on icon "Choose date" at bounding box center [414, 215] width 12 height 12
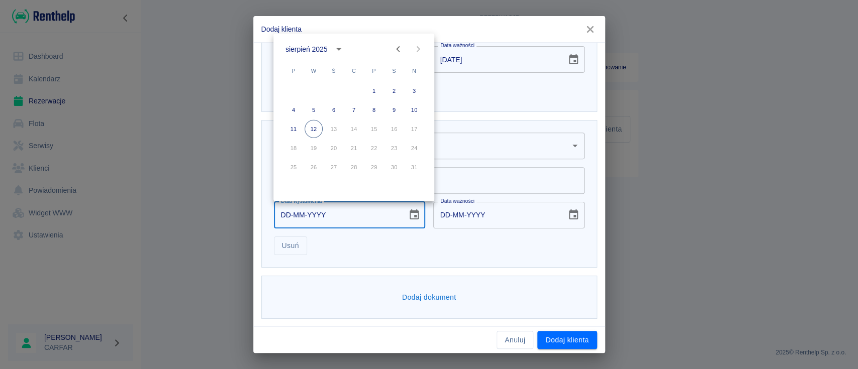
click at [316, 48] on div "[DATE]" at bounding box center [306, 49] width 42 height 11
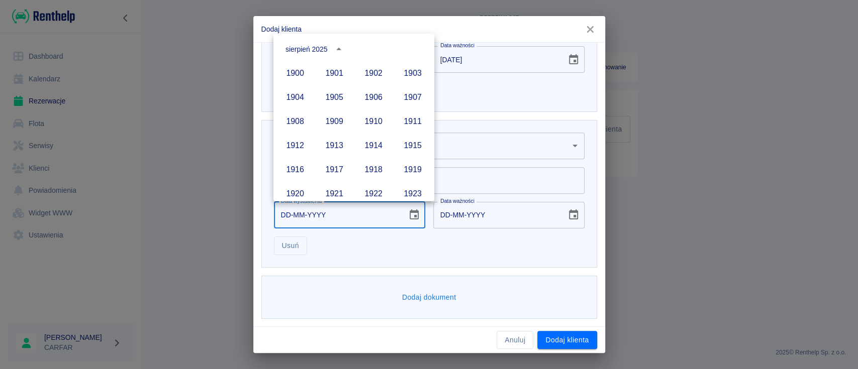
scroll to position [689, 0]
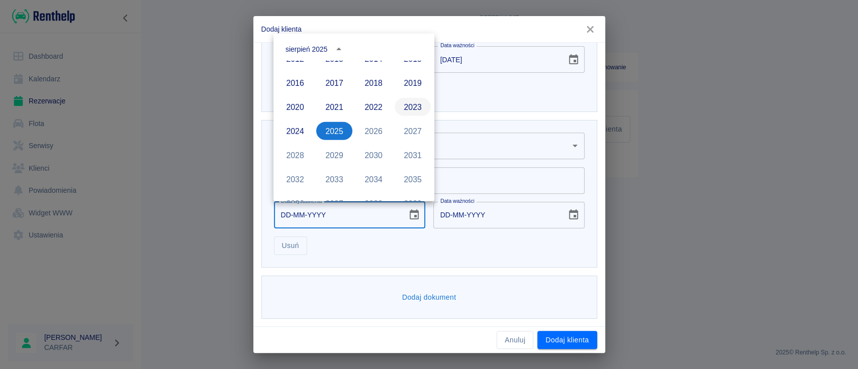
click at [406, 106] on button "2023" at bounding box center [412, 107] width 36 height 18
type input "12-08-2023"
type input "12-08-2033"
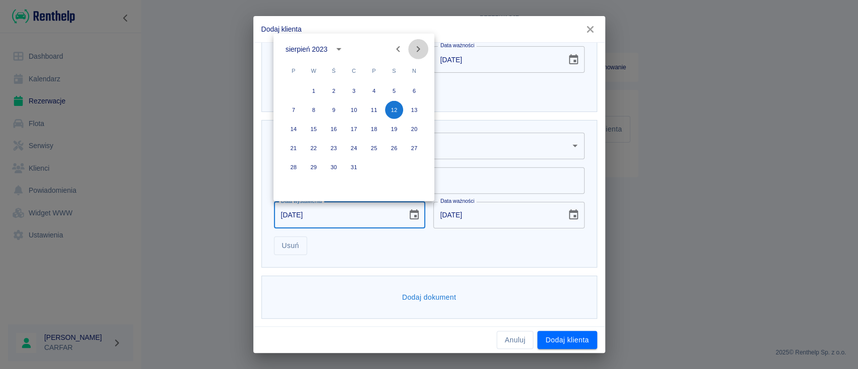
click at [417, 46] on icon "Next month" at bounding box center [418, 49] width 12 height 12
click at [293, 143] on button "16" at bounding box center [293, 148] width 18 height 18
type input "16-10-2023"
type input "16-10-2033"
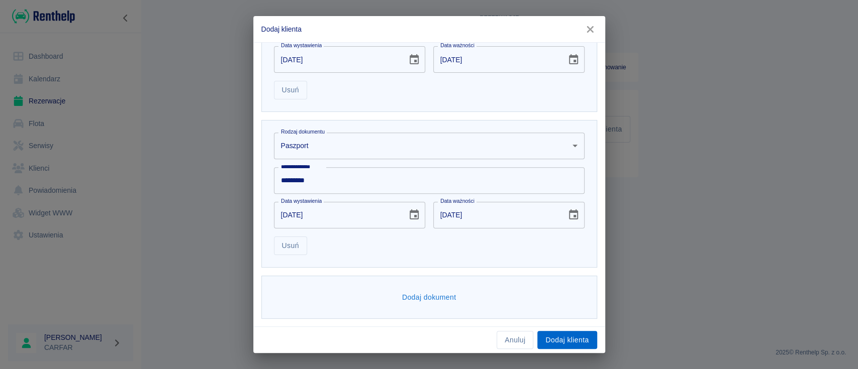
click at [587, 342] on button "Dodaj klienta" at bounding box center [566, 340] width 59 height 19
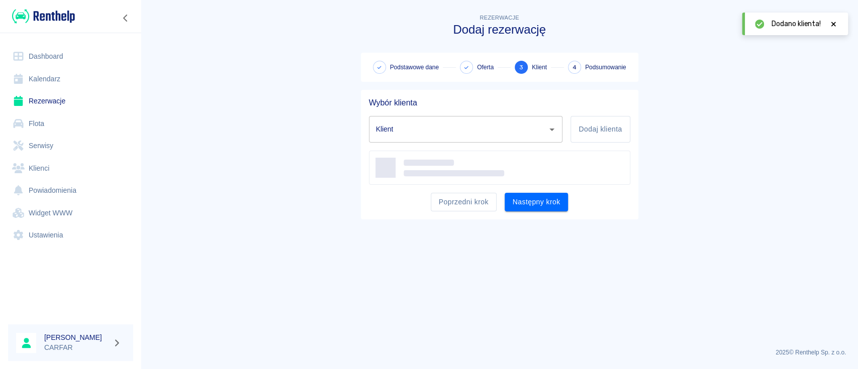
type input "RAFAŁ RUTKOWSKI (+31615687755)"
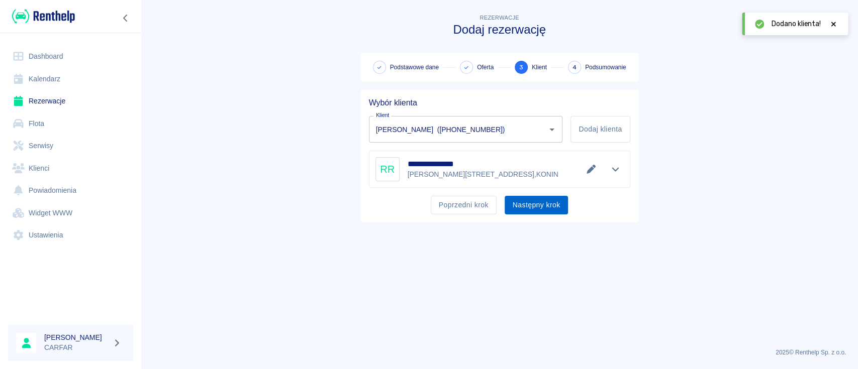
click at [555, 202] on button "Następny krok" at bounding box center [536, 205] width 64 height 19
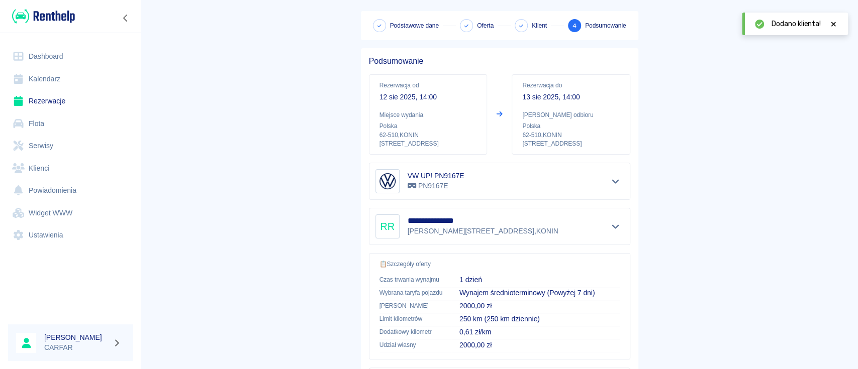
scroll to position [172, 0]
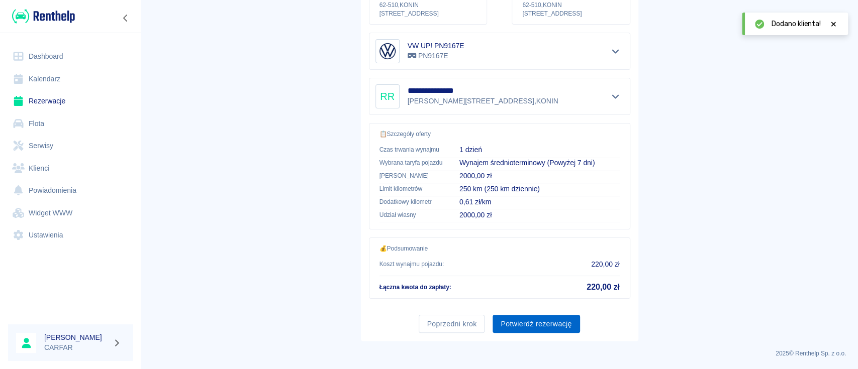
click at [549, 317] on button "Potwierdź rezerwację" at bounding box center [535, 324] width 87 height 19
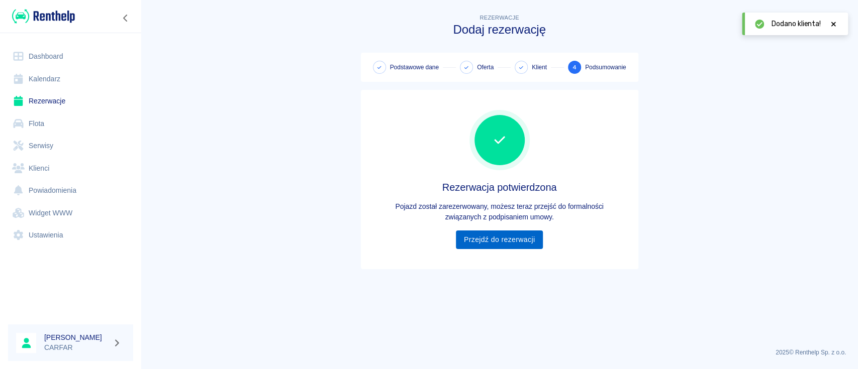
click at [505, 239] on link "Przejdź do rezerwacji" at bounding box center [499, 240] width 87 height 19
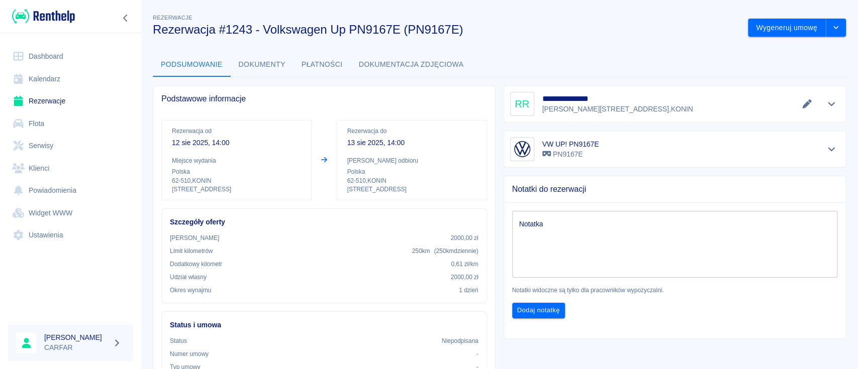
click at [831, 23] on button "drop-down" at bounding box center [835, 28] width 20 height 19
click at [784, 30] on button "Wygeneruj umowę" at bounding box center [786, 28] width 78 height 19
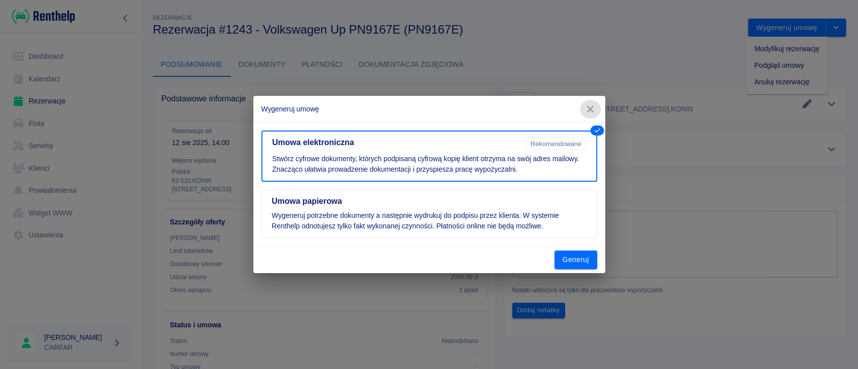
click at [591, 112] on icon "button" at bounding box center [590, 109] width 7 height 7
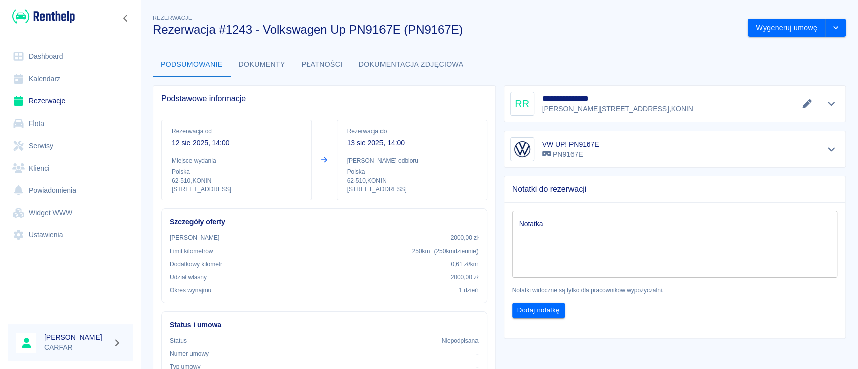
click at [577, 236] on textarea "Notatka" at bounding box center [674, 245] width 311 height 50
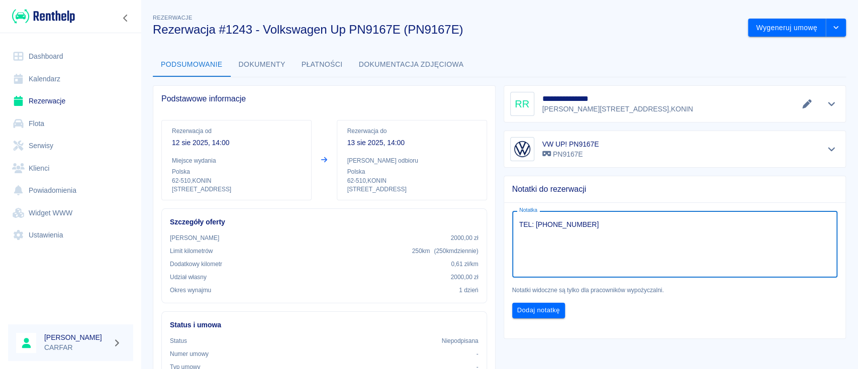
type textarea "TEL: +31 621499004"
click at [34, 63] on link "Dashboard" at bounding box center [70, 56] width 125 height 23
